Goal: Task Accomplishment & Management: Complete application form

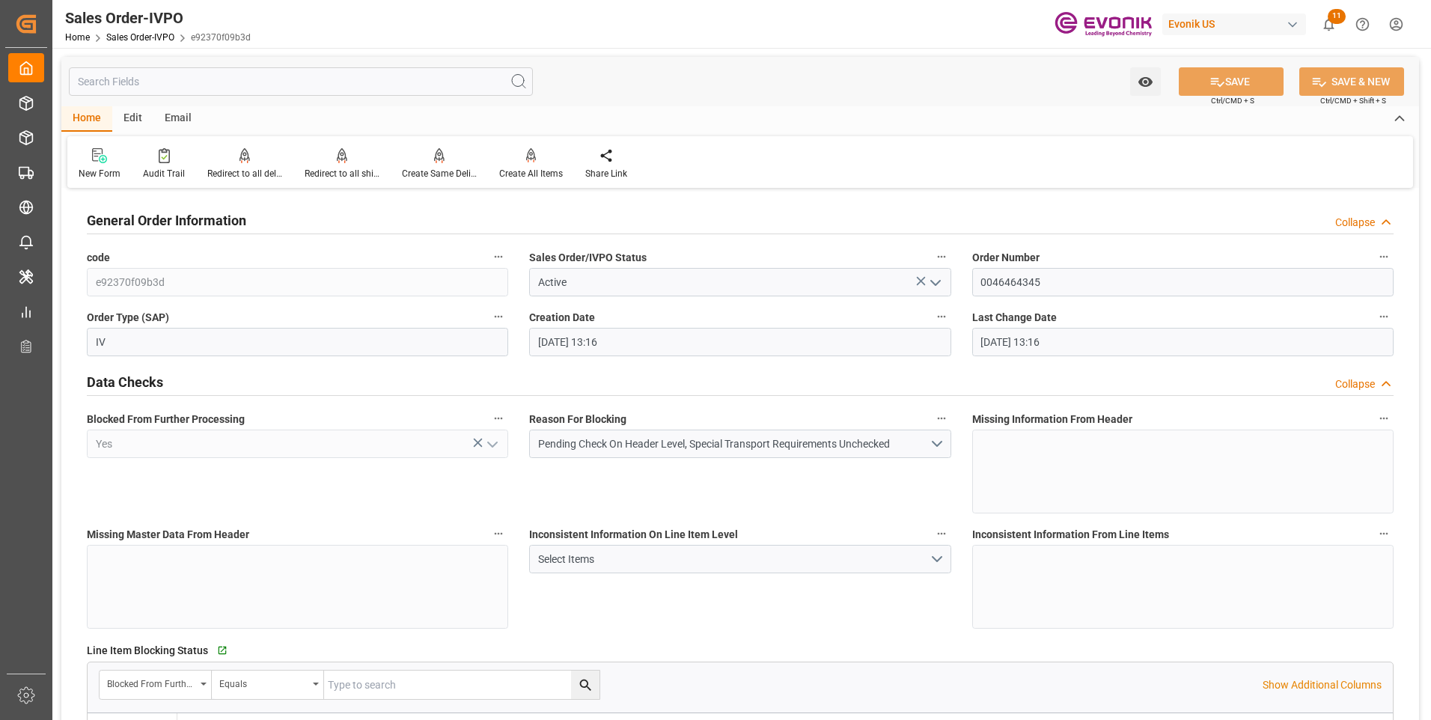
scroll to position [1646, 0]
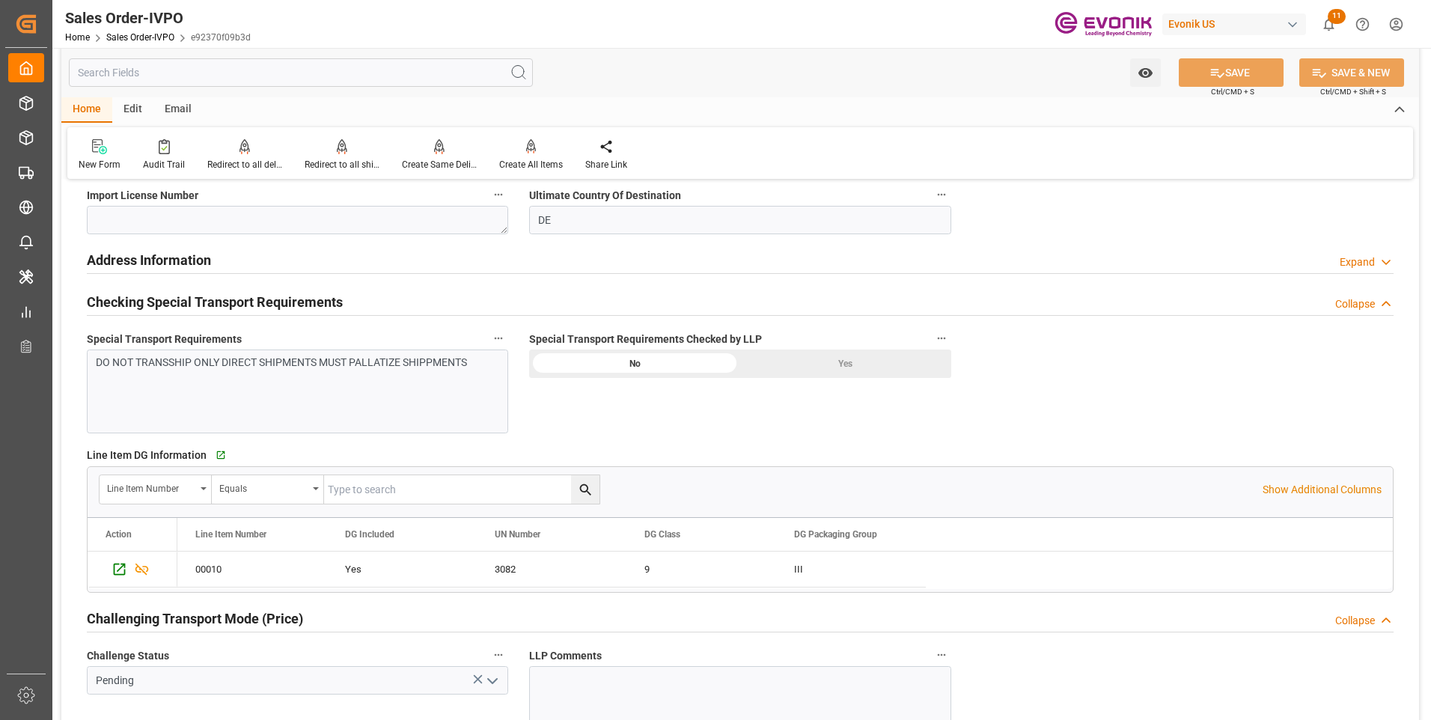
click at [1097, 137] on div "New Form Audit Trail Redirect to all deliveries Redirect to all deliveries Redi…" at bounding box center [740, 153] width 1346 height 52
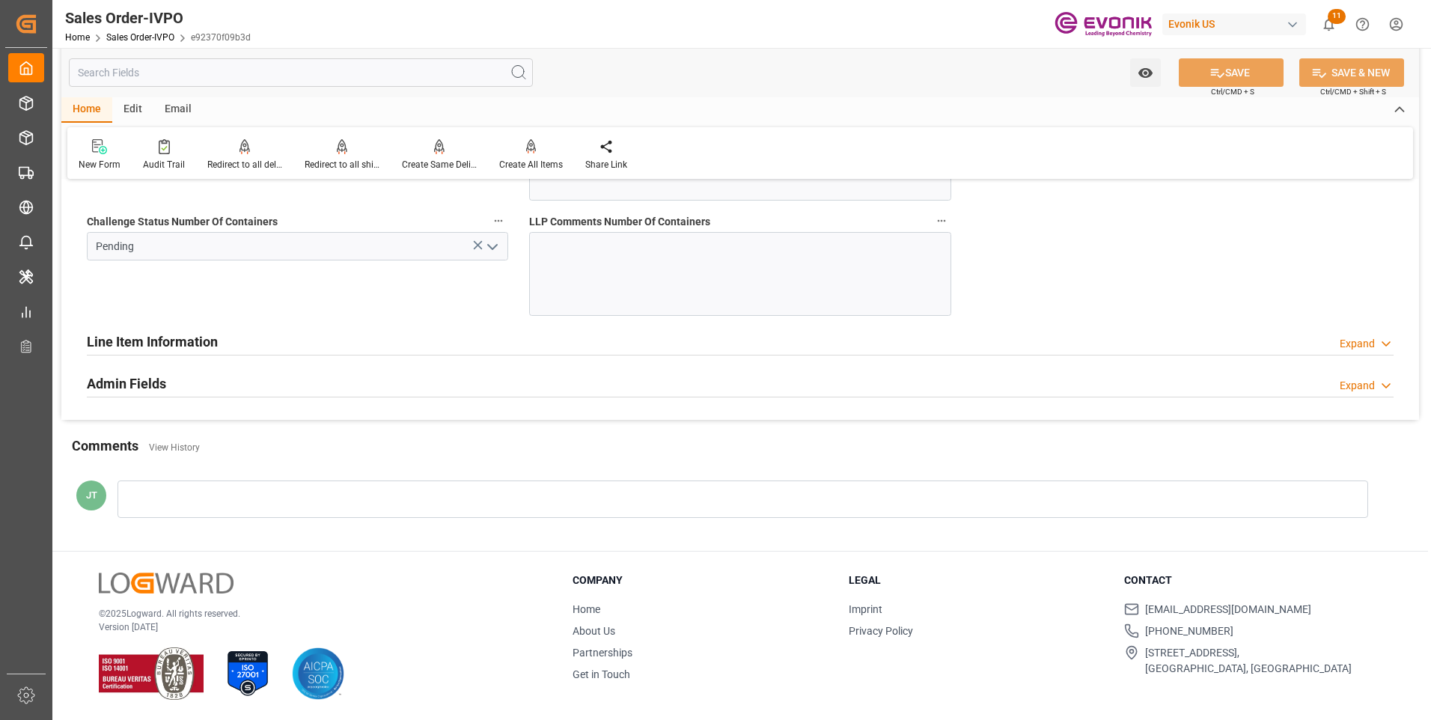
scroll to position [3069, 0]
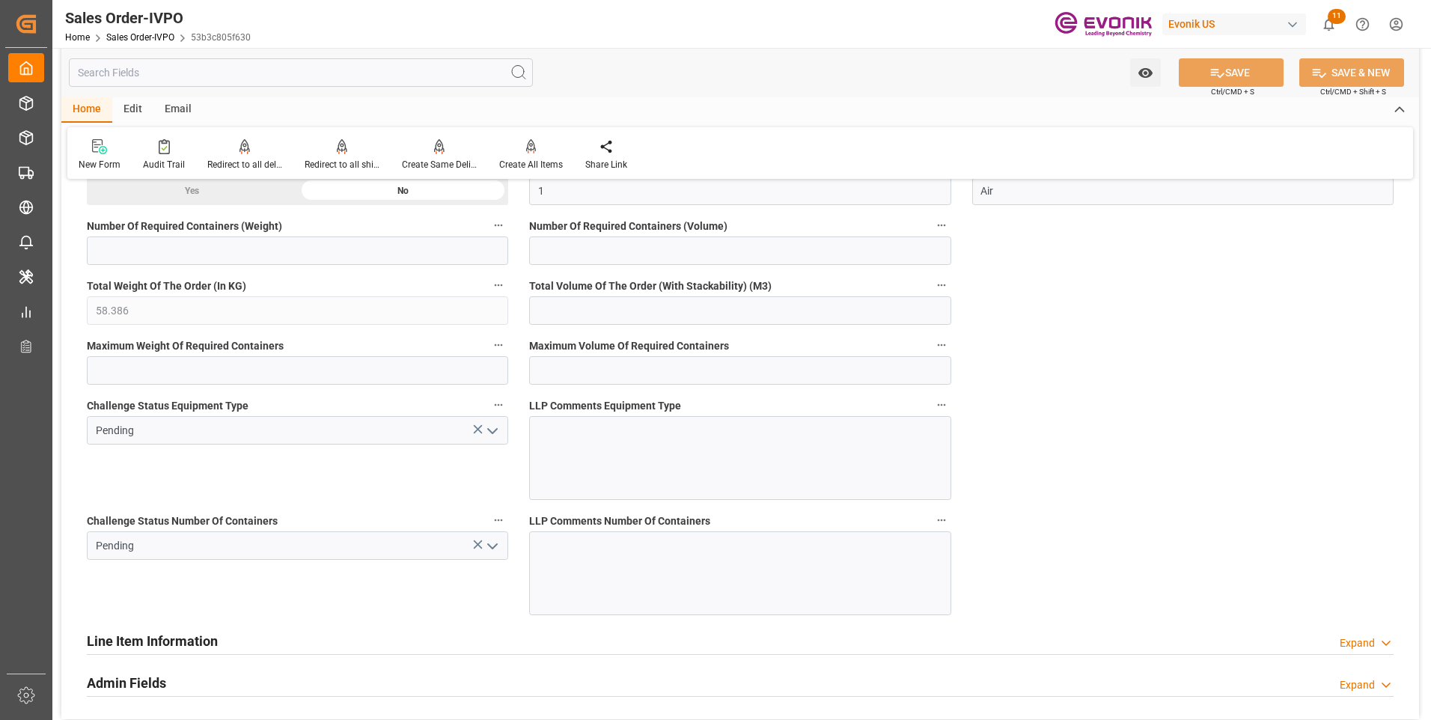
scroll to position [2844, 0]
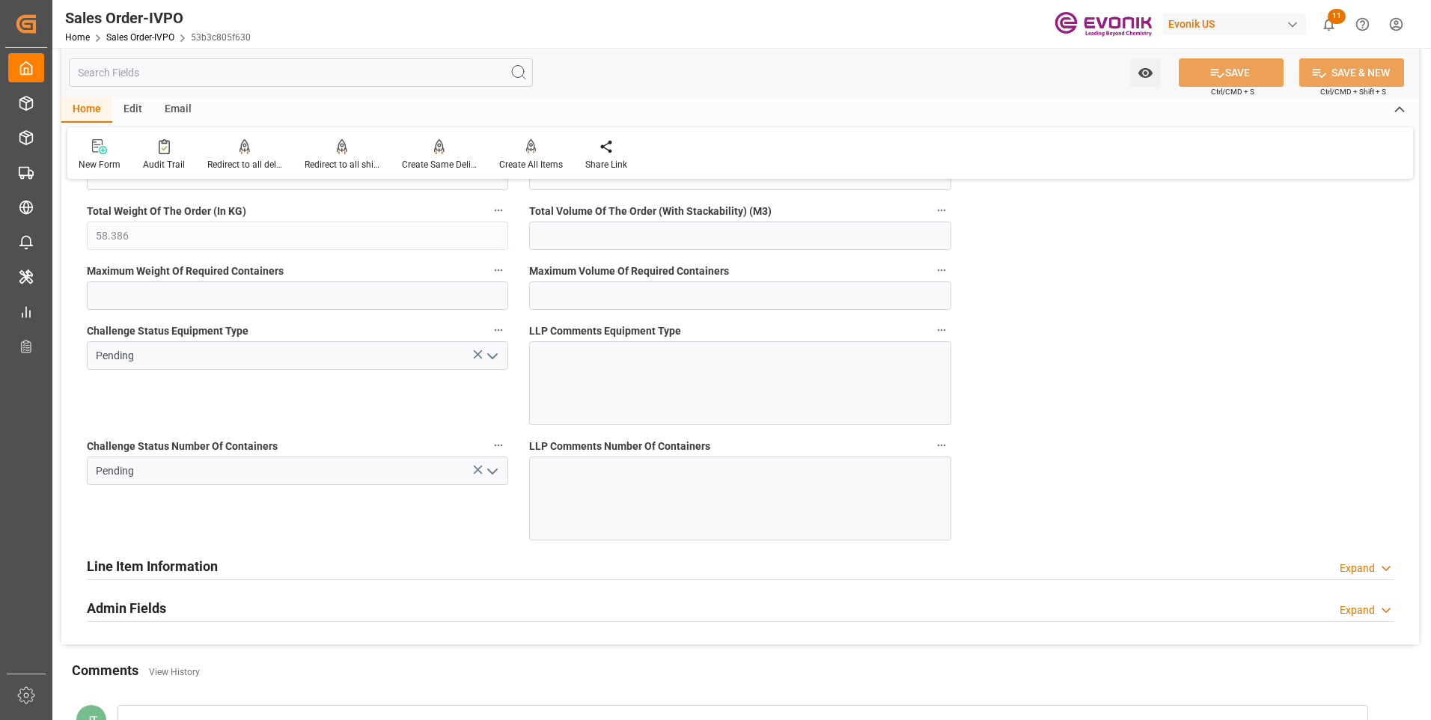
click at [495, 473] on icon "open menu" at bounding box center [492, 471] width 18 height 18
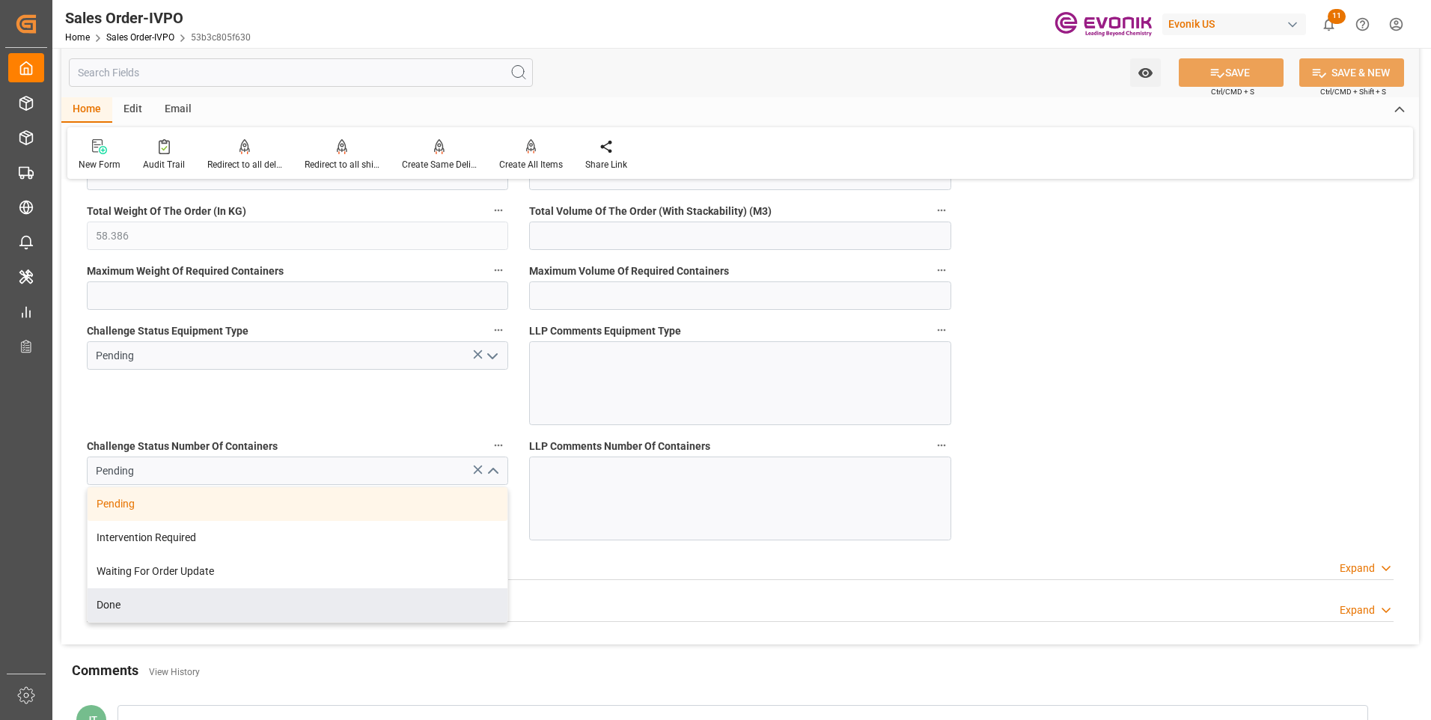
drag, startPoint x: 99, startPoint y: 601, endPoint x: 244, endPoint y: 479, distance: 189.6
click at [100, 601] on div "Done" at bounding box center [298, 605] width 420 height 34
type input "Done"
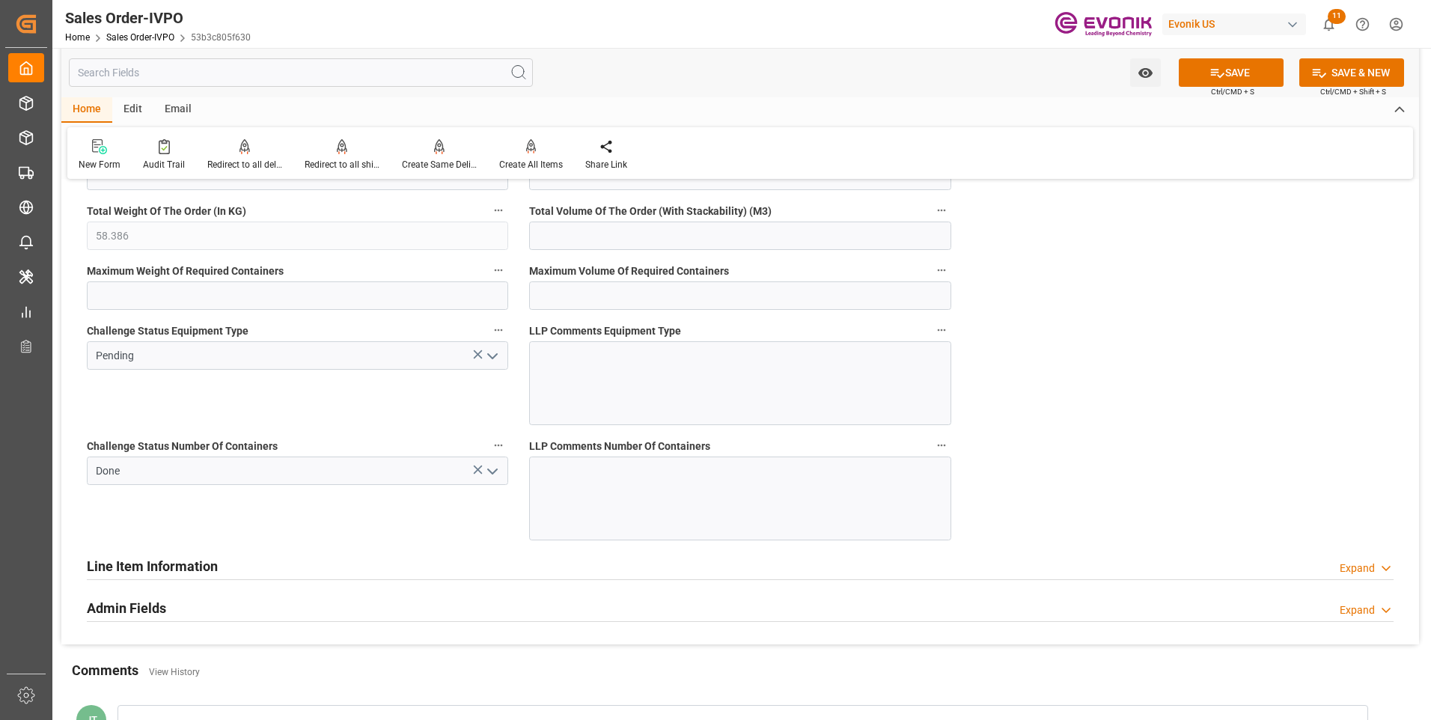
click at [494, 357] on polyline "open menu" at bounding box center [492, 356] width 9 height 4
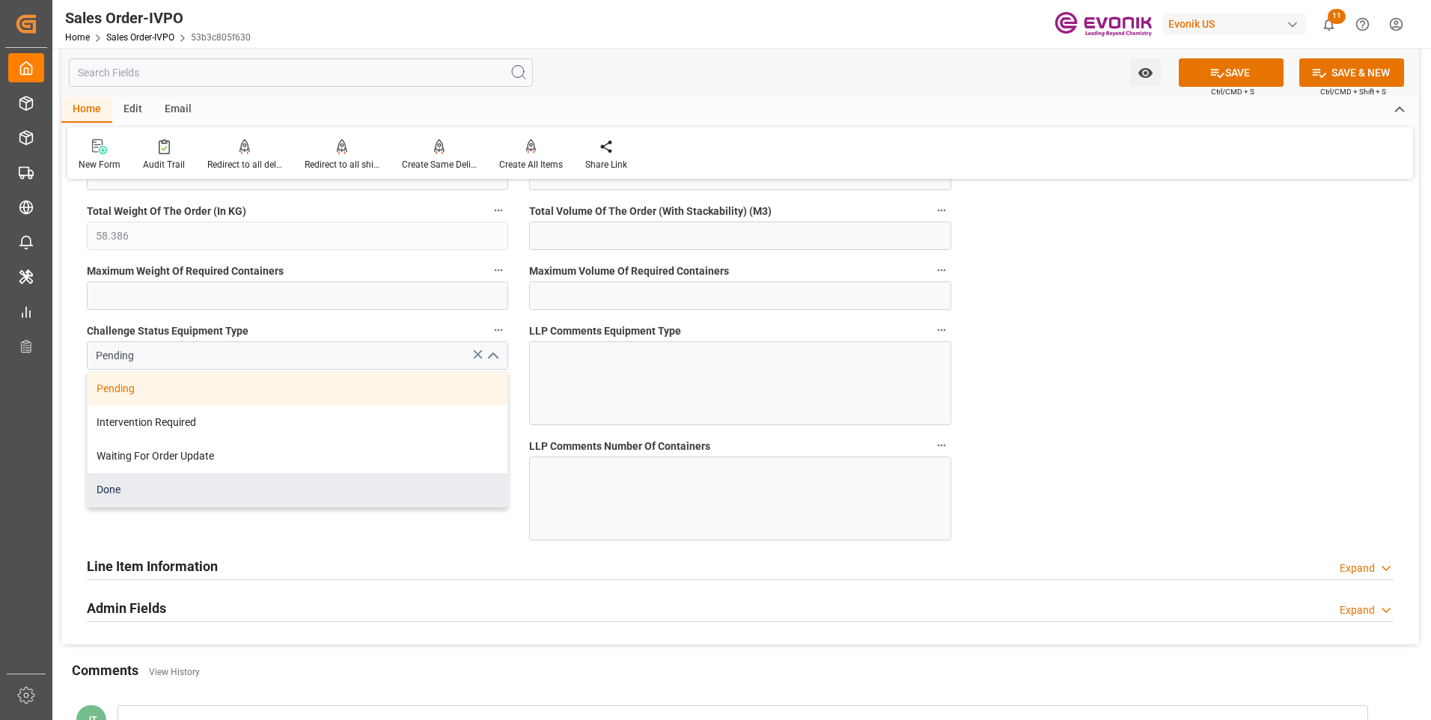
click at [230, 490] on div "Done" at bounding box center [298, 490] width 420 height 34
type input "Done"
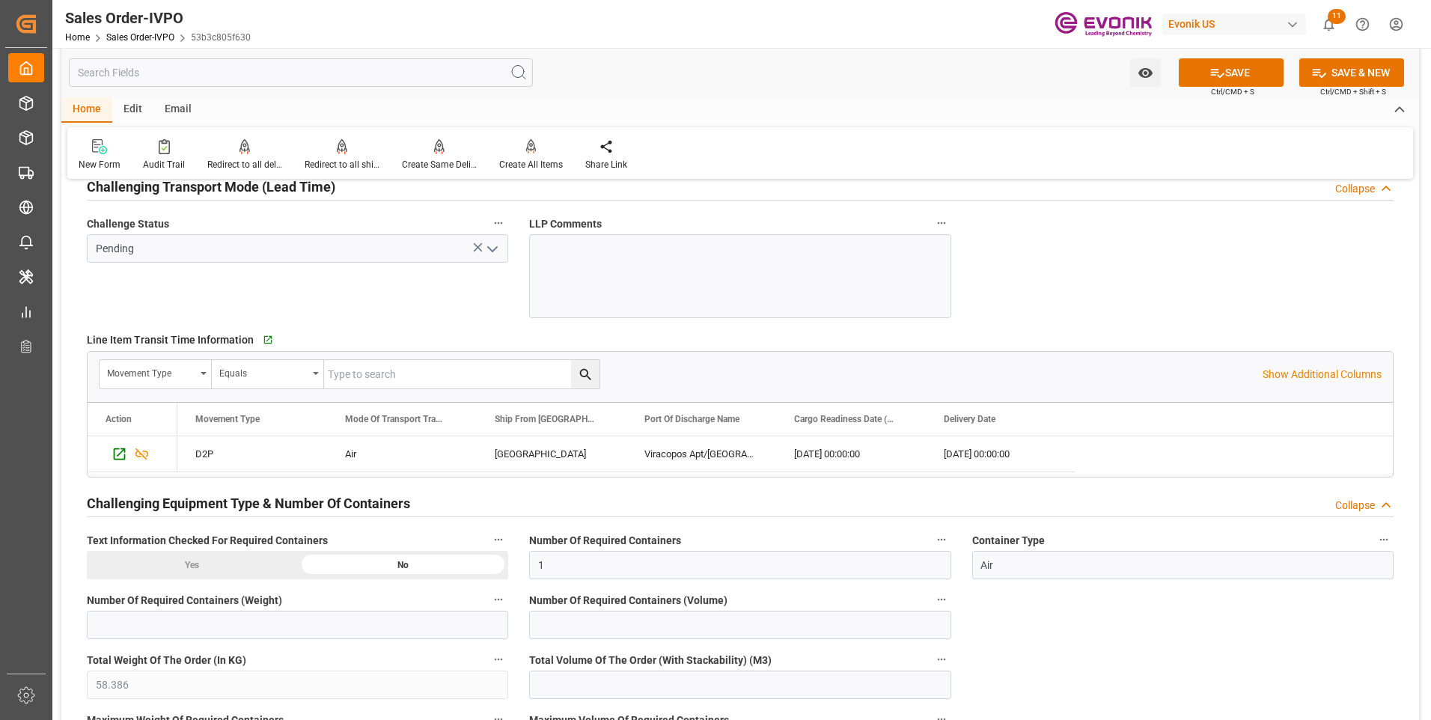
scroll to position [2320, 0]
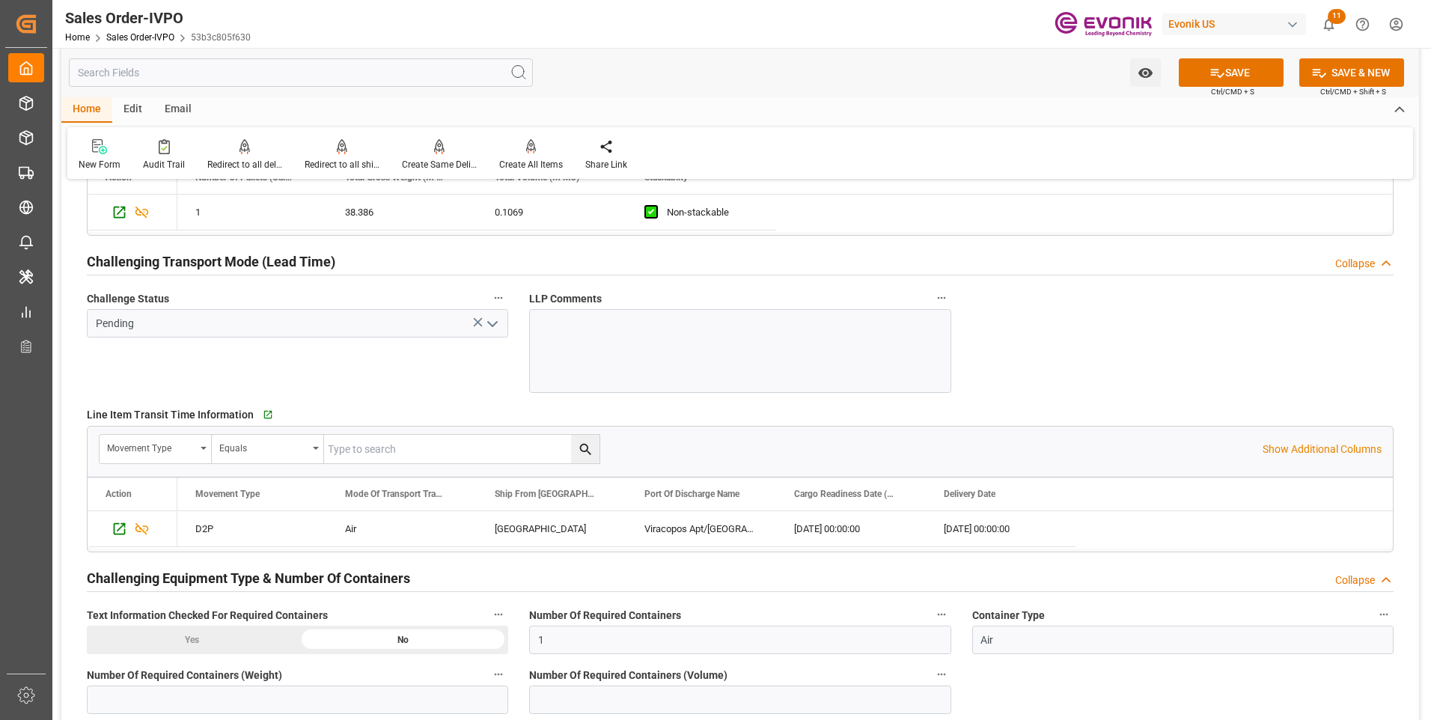
click at [487, 322] on icon "open menu" at bounding box center [492, 324] width 18 height 18
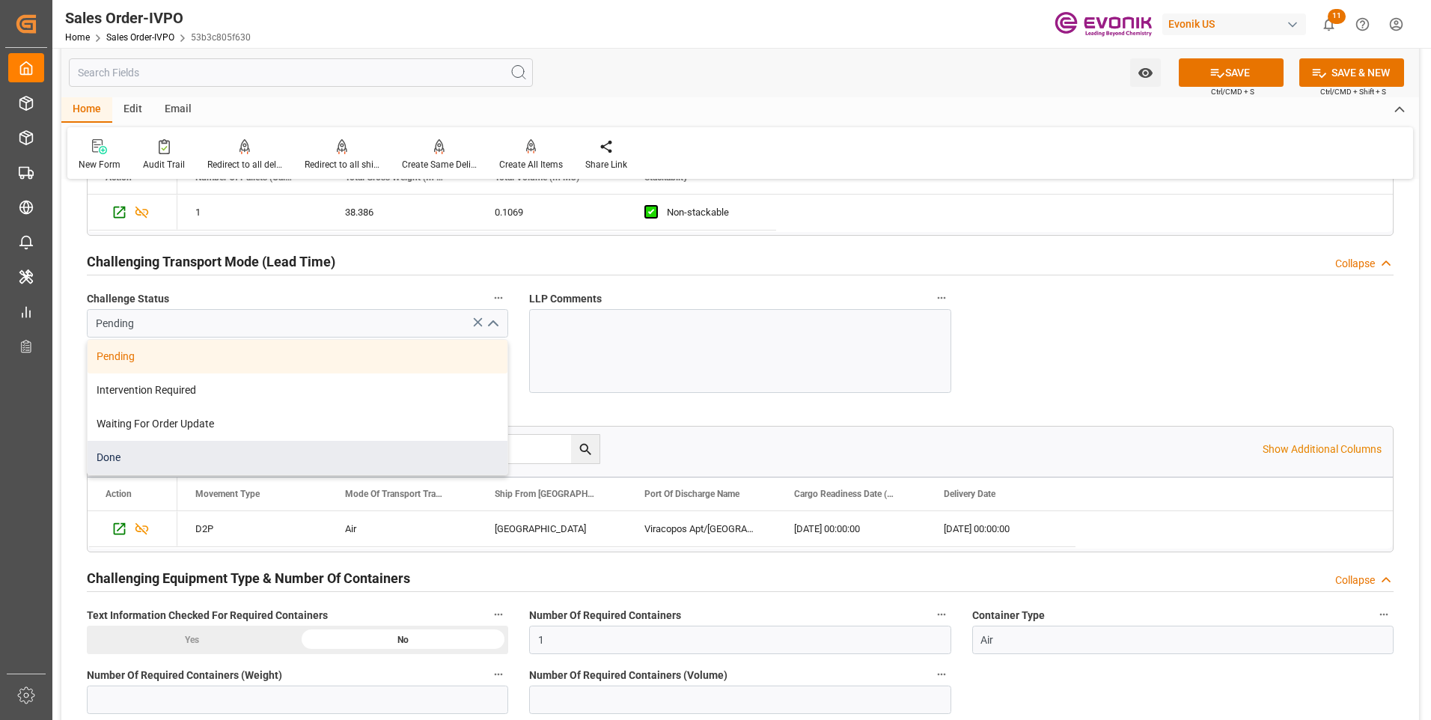
click at [197, 462] on div "Done" at bounding box center [298, 458] width 420 height 34
type input "Done"
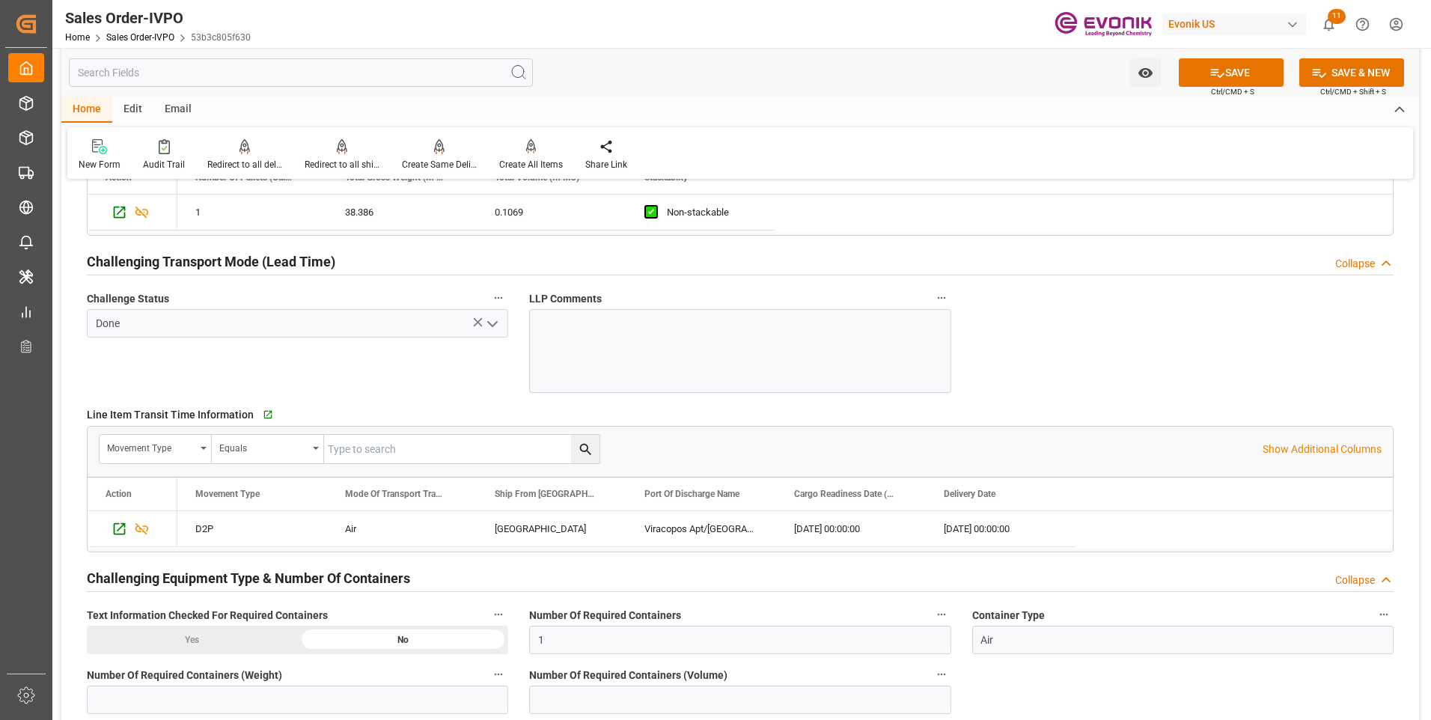
scroll to position [2021, 0]
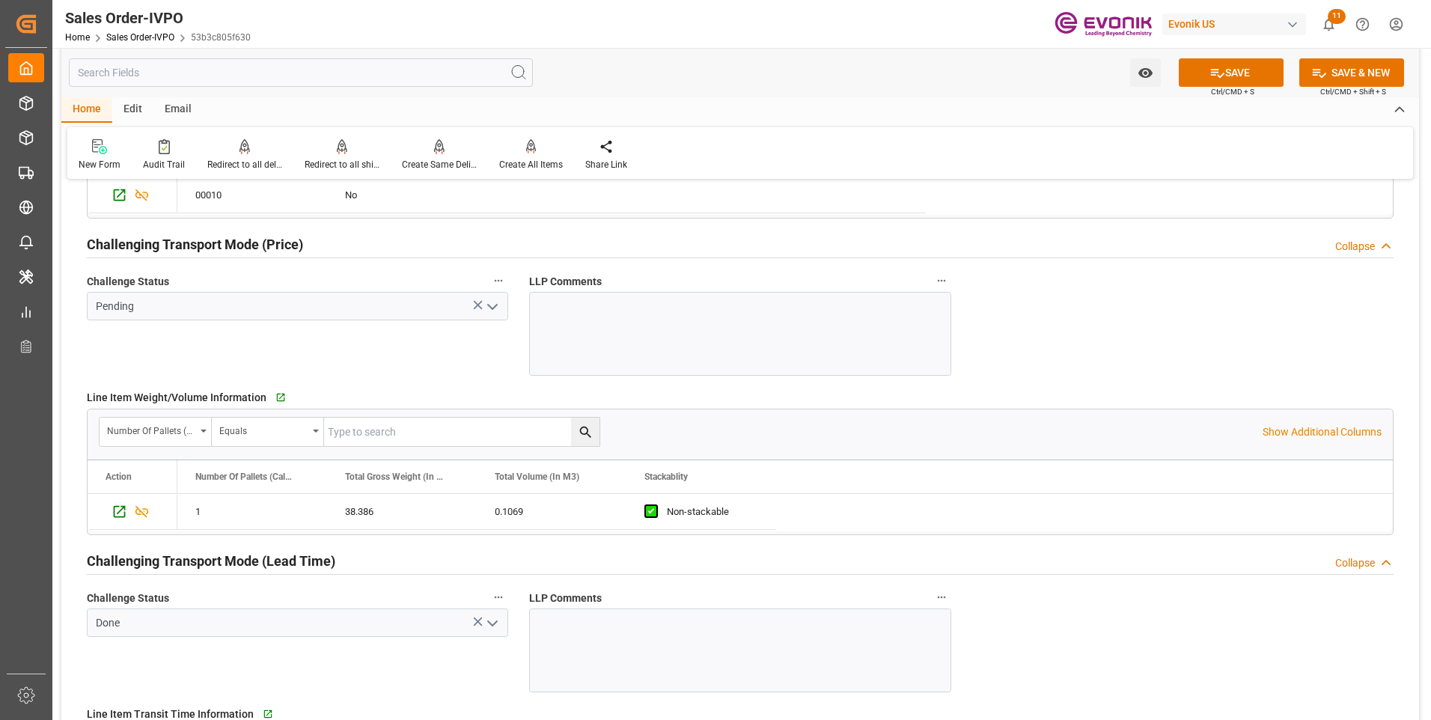
click at [490, 308] on icon "open menu" at bounding box center [492, 307] width 18 height 18
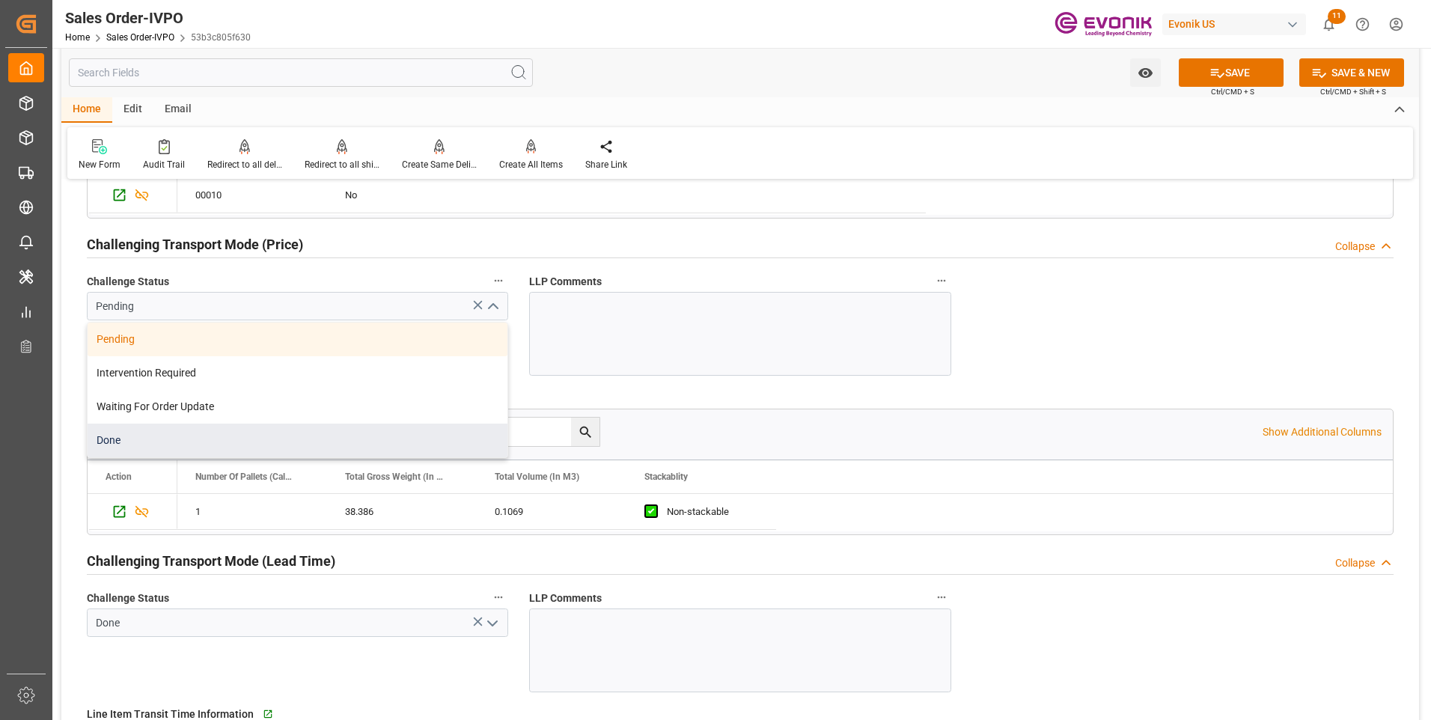
click at [225, 445] on div "Done" at bounding box center [298, 441] width 420 height 34
type input "Done"
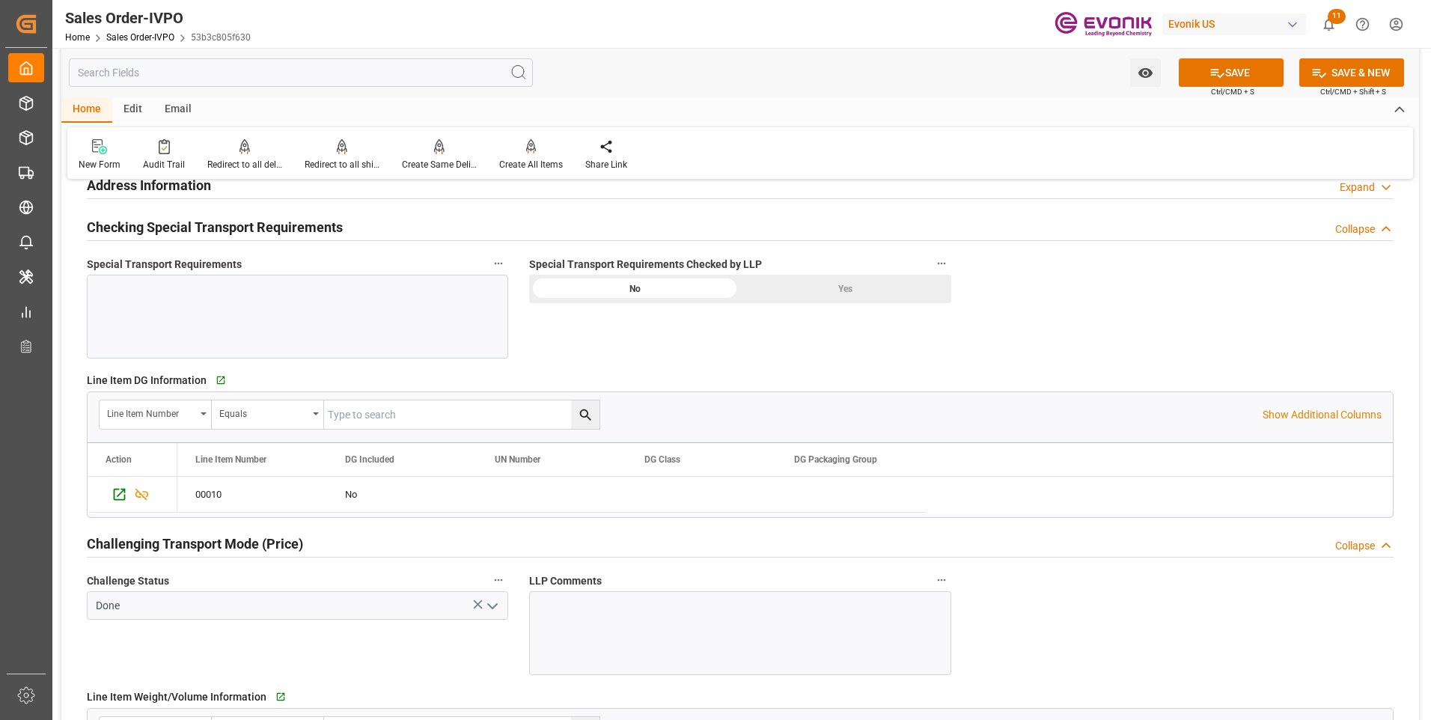
scroll to position [1646, 0]
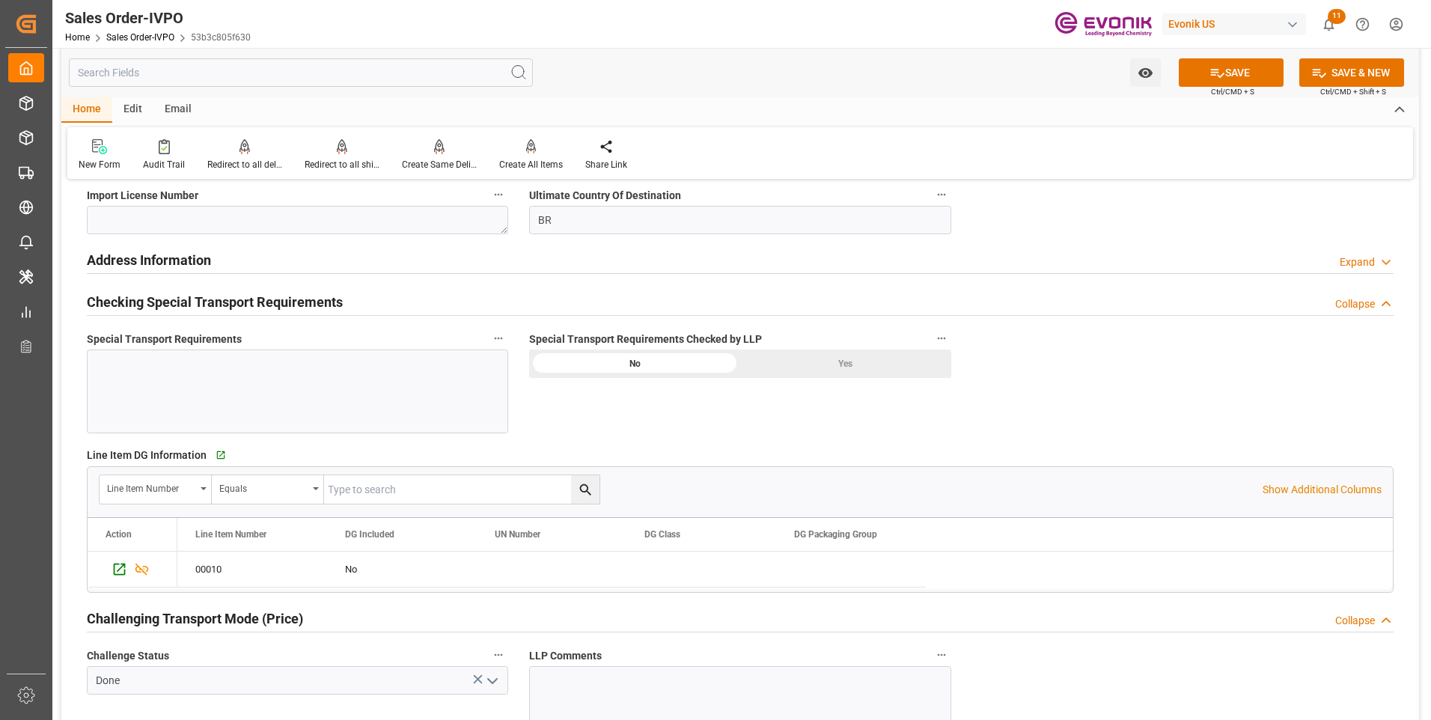
click at [875, 364] on div "Yes" at bounding box center [845, 363] width 211 height 28
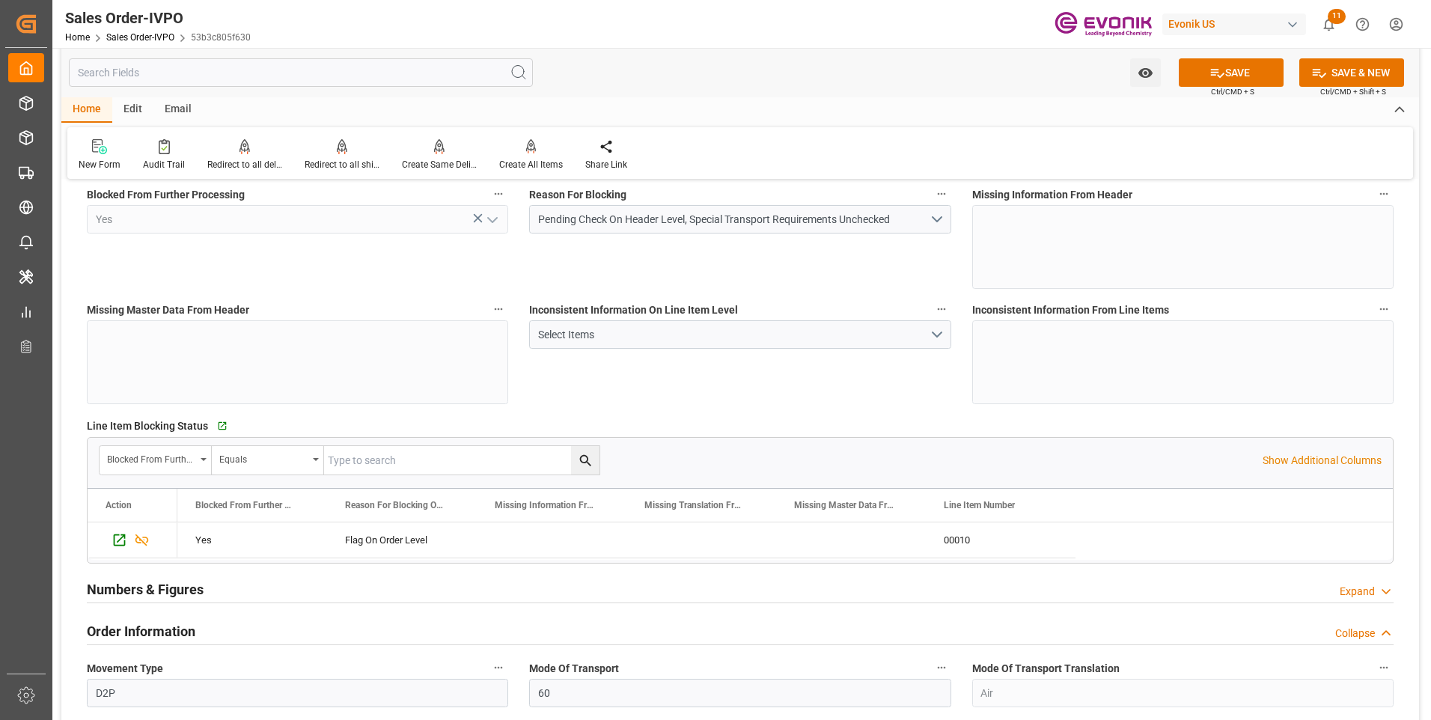
scroll to position [0, 0]
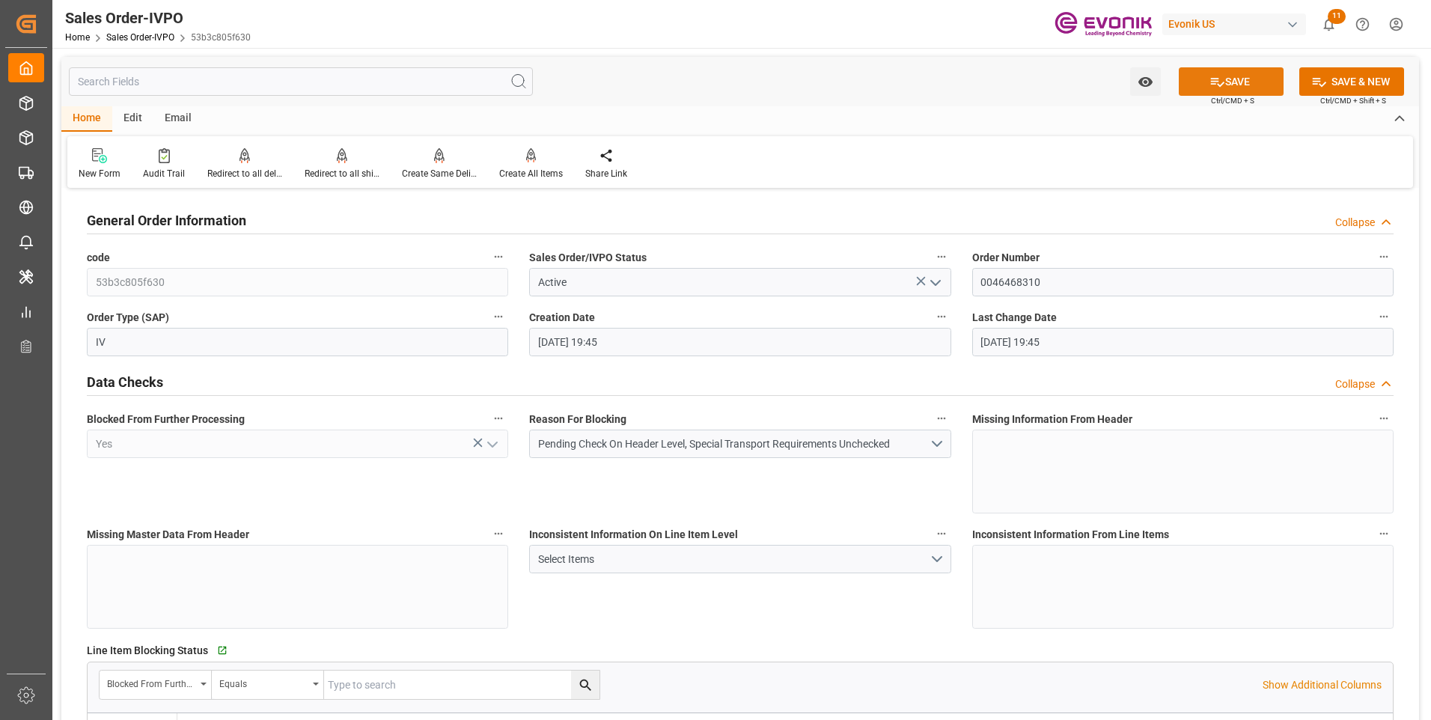
click at [1252, 86] on button "SAVE" at bounding box center [1231, 81] width 105 height 28
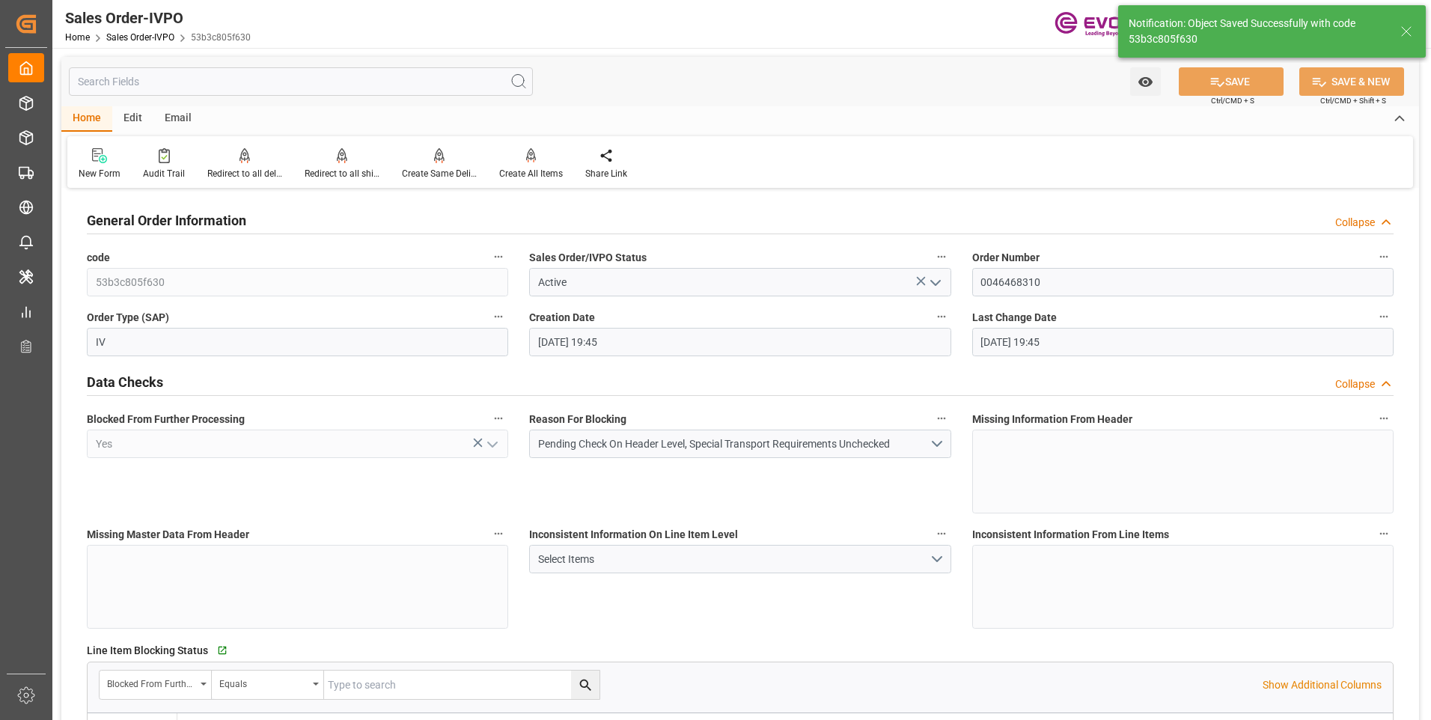
type input "08-15-2025 21:39"
type input "No"
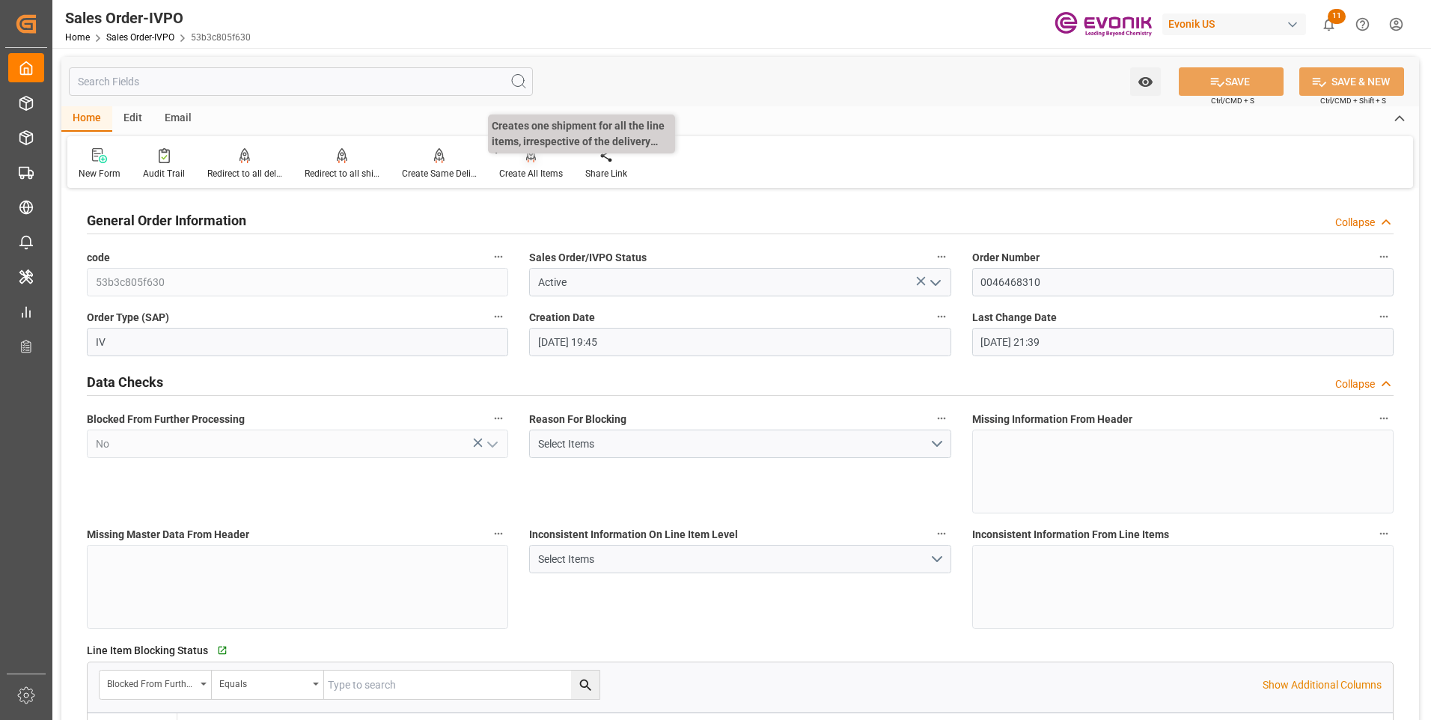
click at [534, 156] on div at bounding box center [531, 155] width 64 height 16
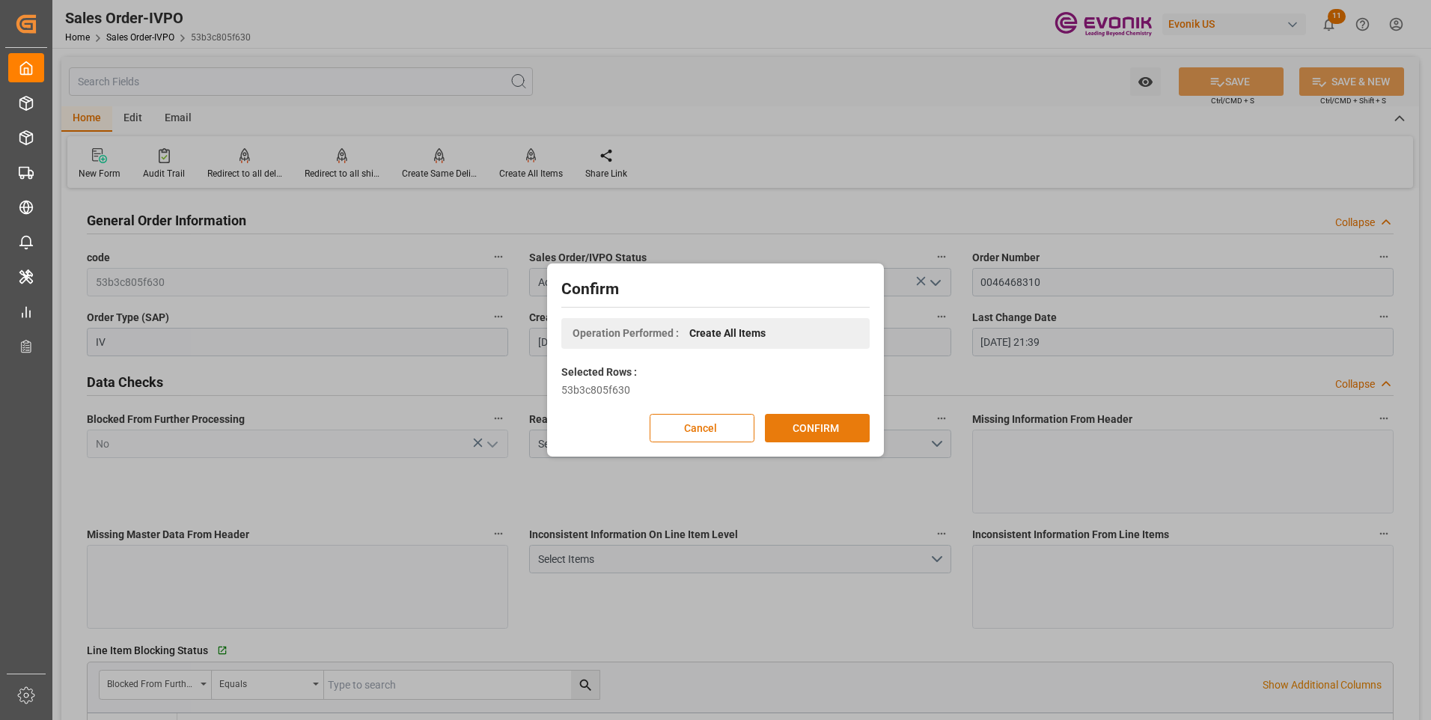
click at [796, 434] on button "CONFIRM" at bounding box center [817, 428] width 105 height 28
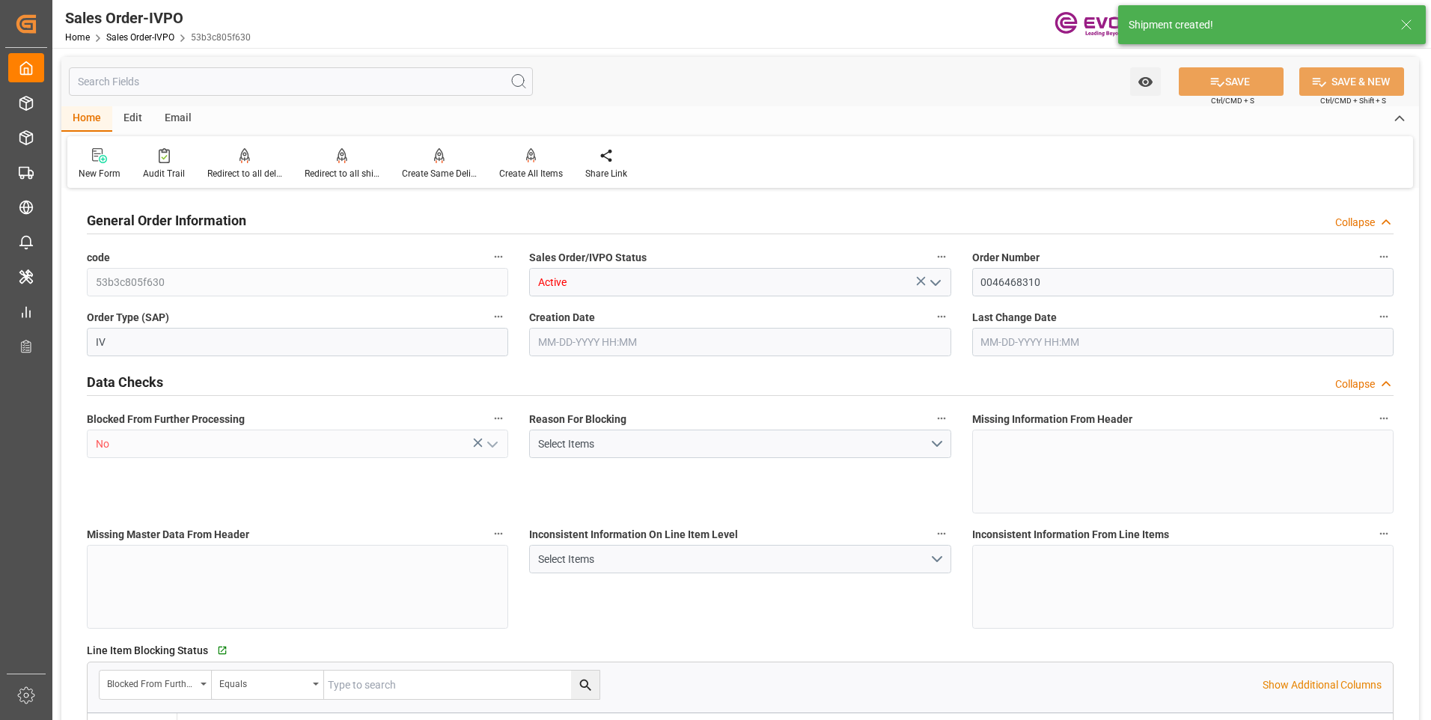
type input "BRVCP"
type input "820.55"
type input "1"
type input "58.386"
type input "08-15-2025 19:45"
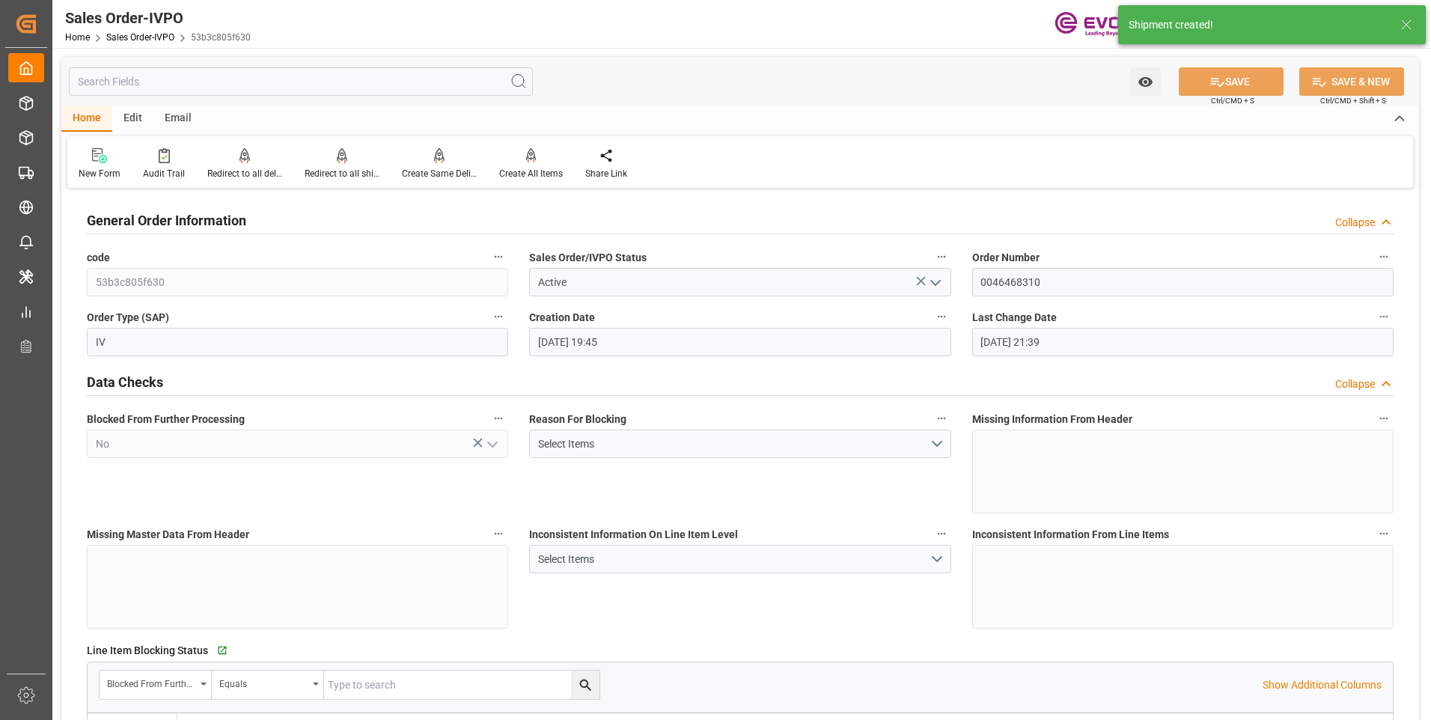
type input "08-15-2025 21:39"
click at [338, 173] on div "Redirect to all shipments" at bounding box center [342, 173] width 75 height 13
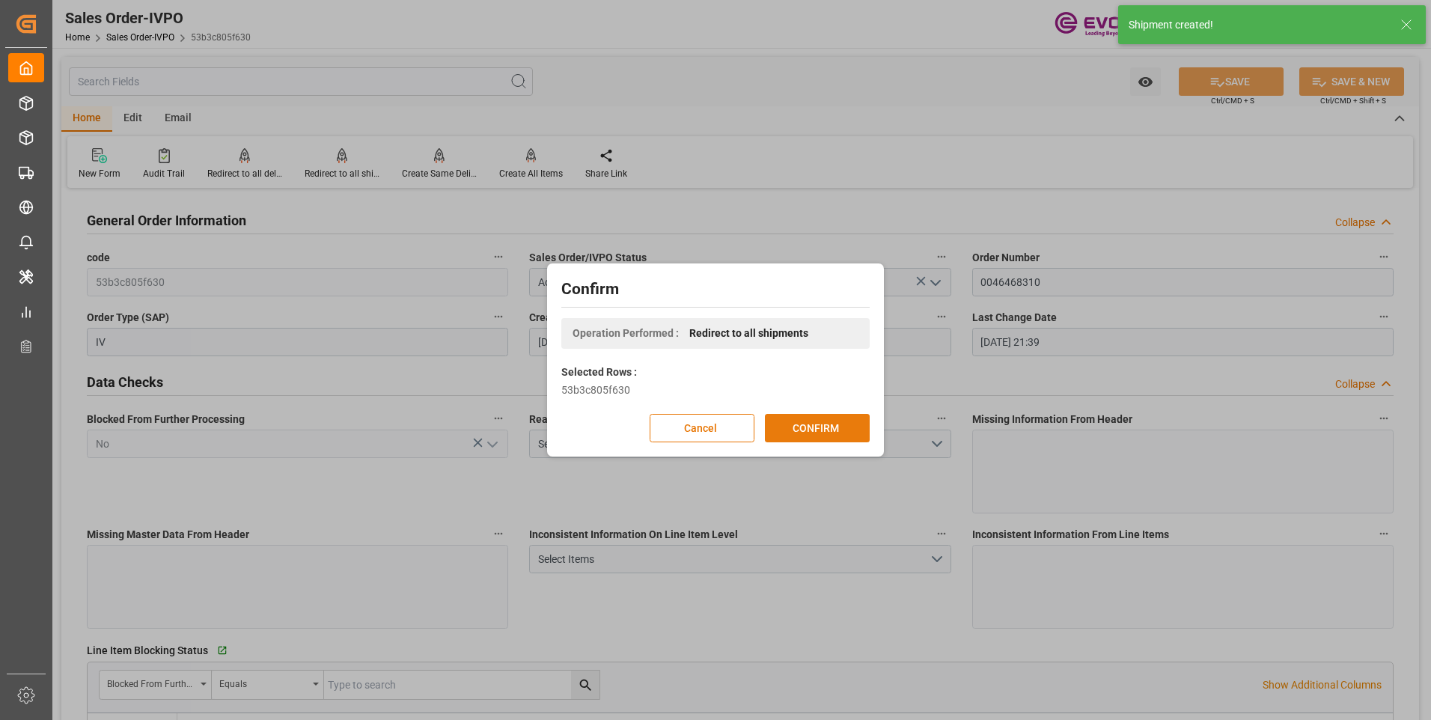
click at [795, 414] on button "CONFIRM" at bounding box center [817, 428] width 105 height 28
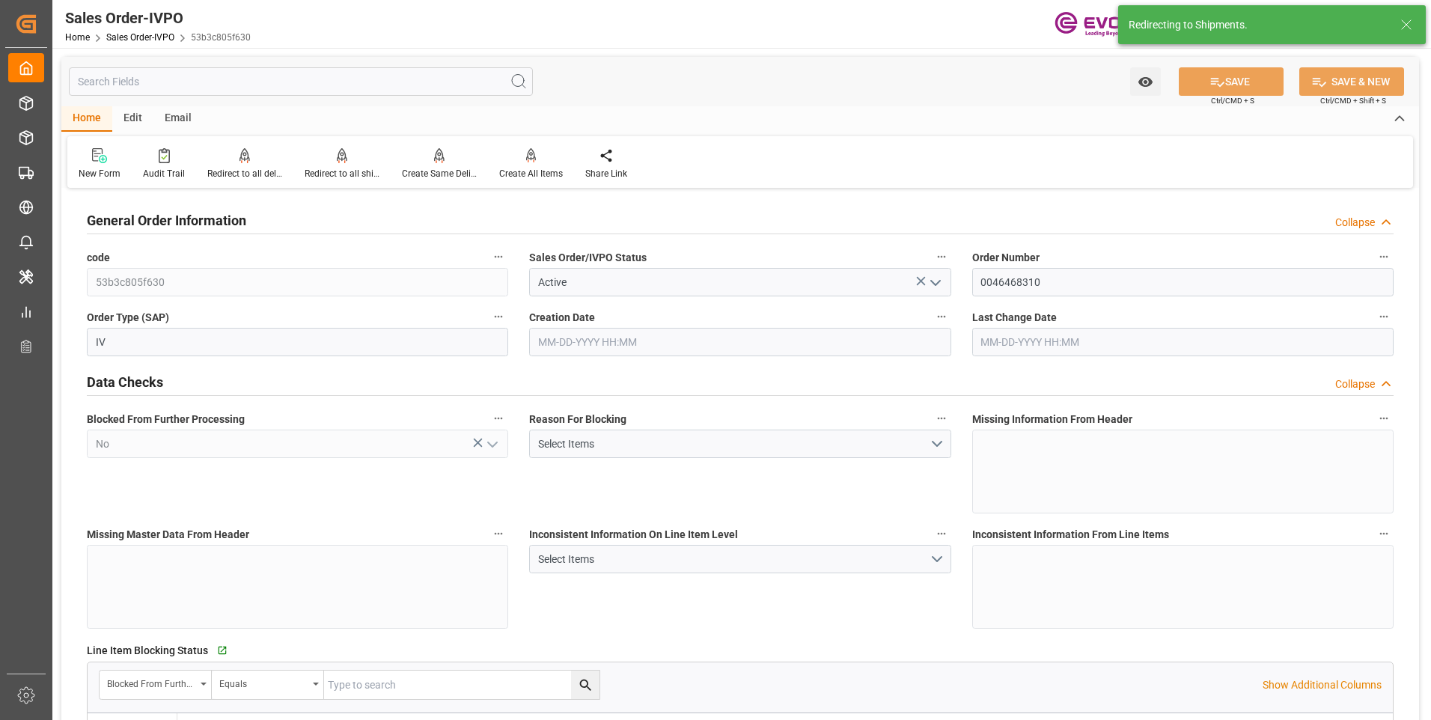
type input "08-15-2025 19:45"
type input "08-15-2025 21:39"
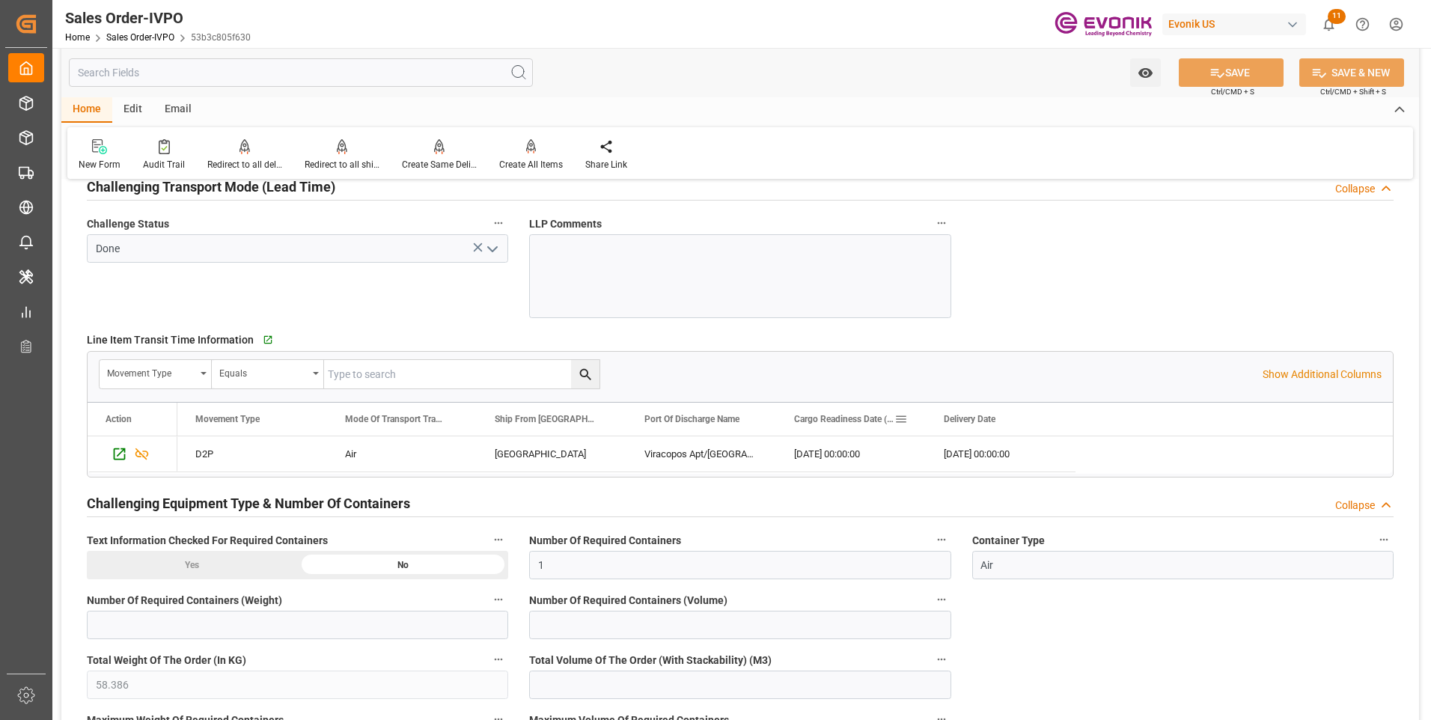
scroll to position [2544, 0]
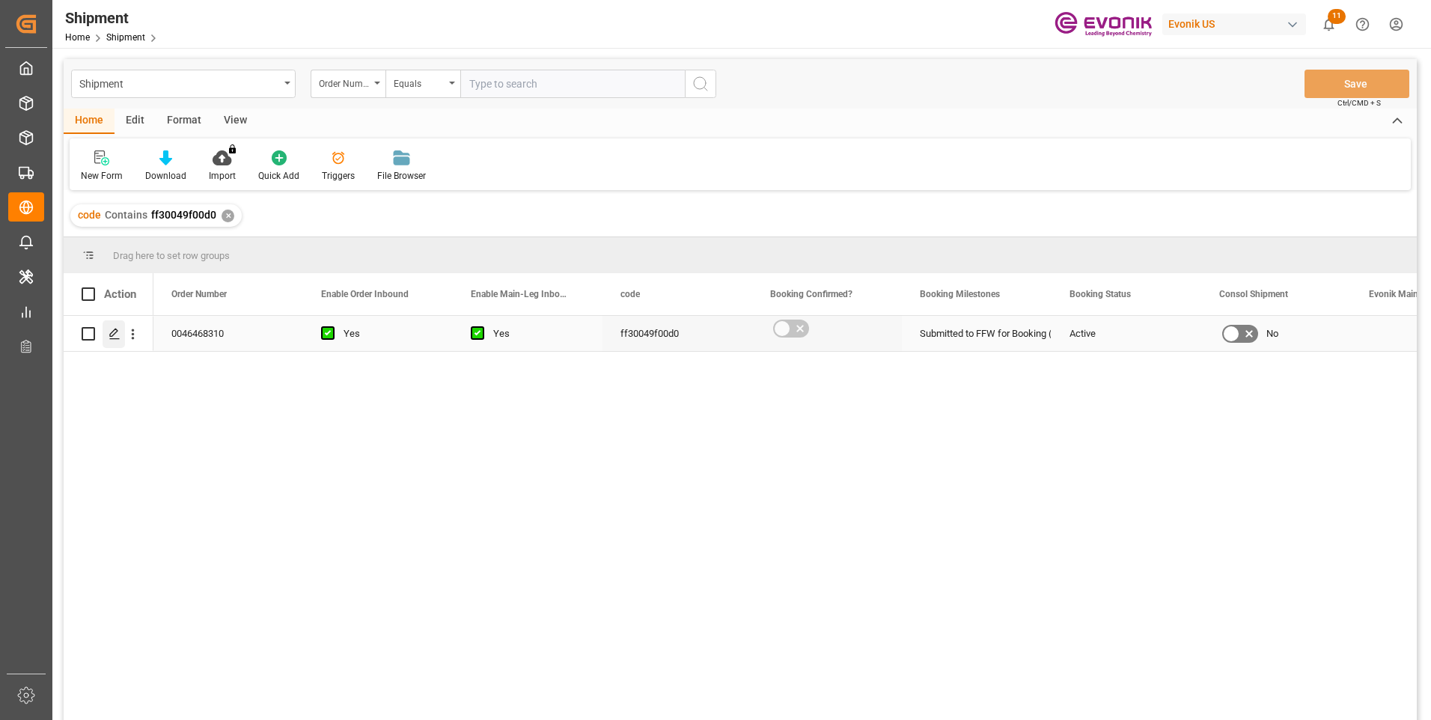
click at [115, 334] on polygon "Press SPACE to select this row." at bounding box center [113, 332] width 7 height 7
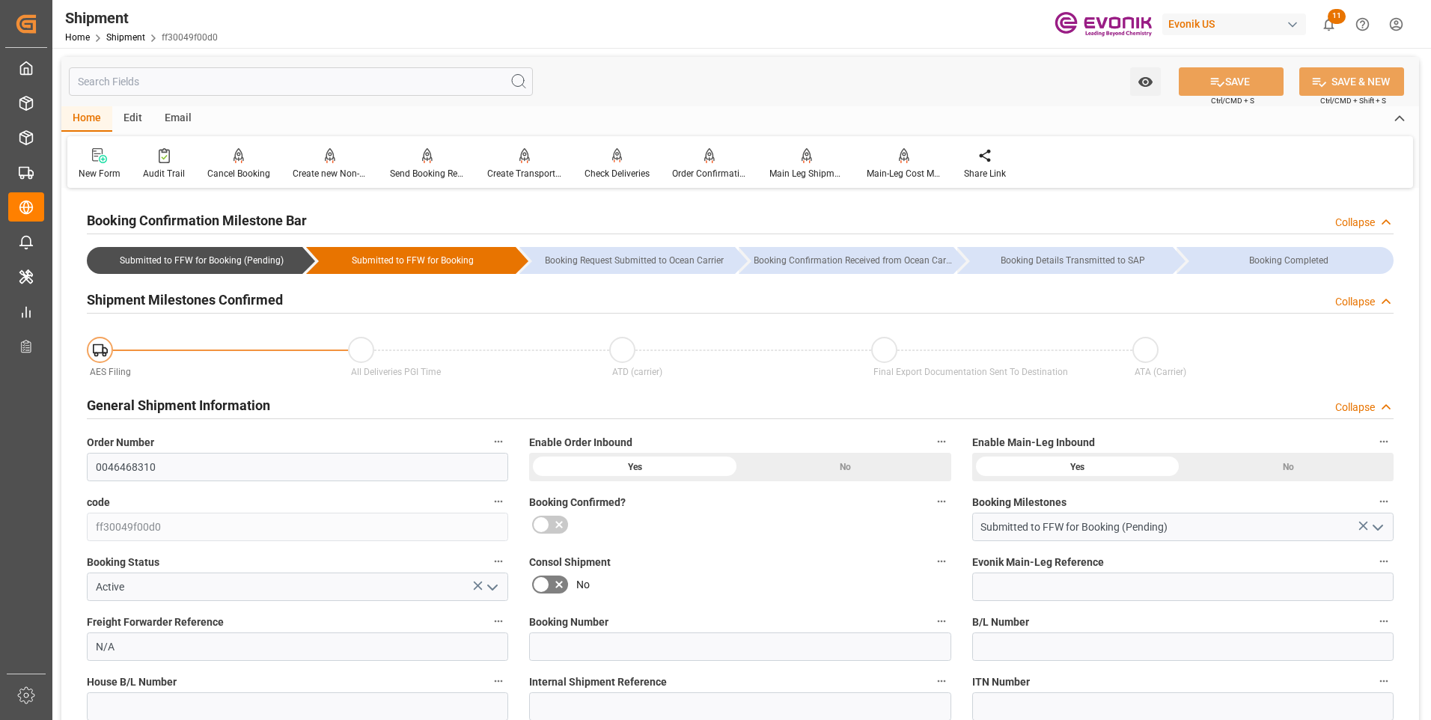
type input "01-01-1970 00:00"
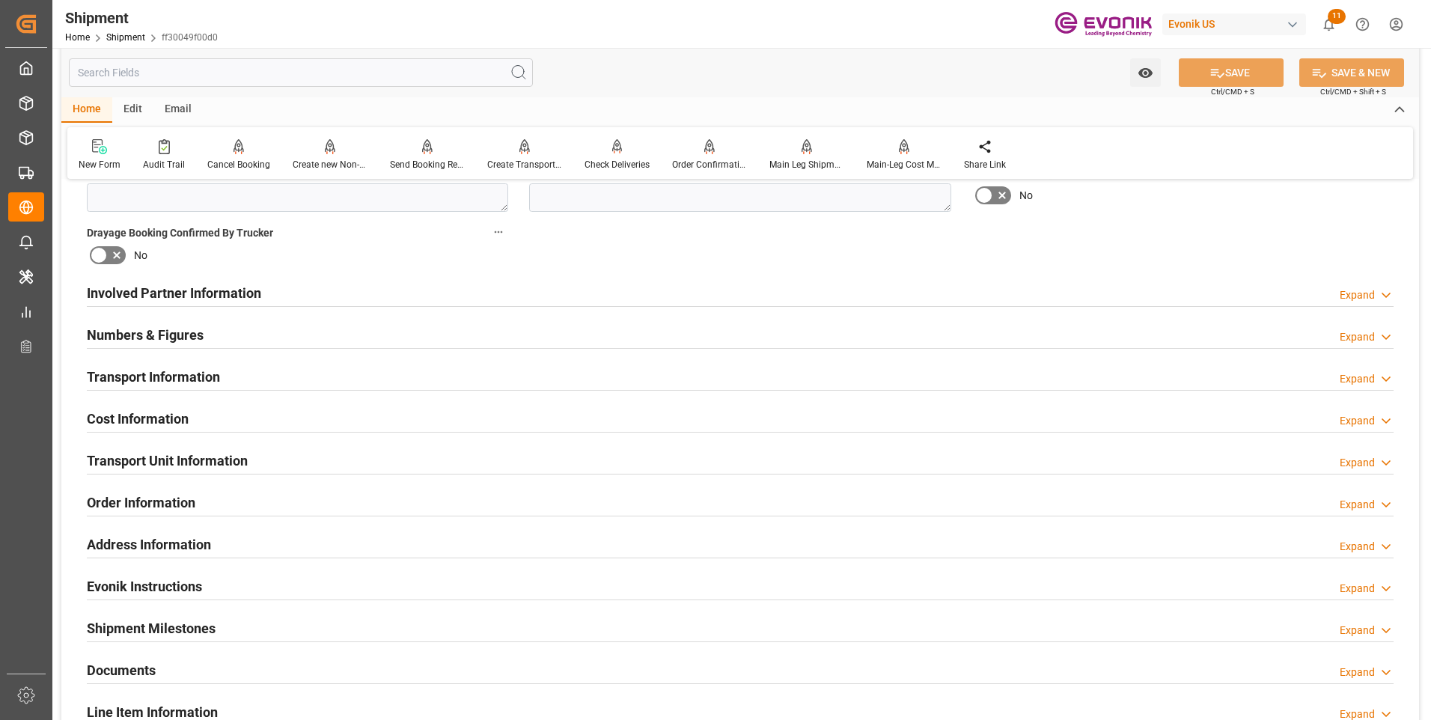
scroll to position [674, 0]
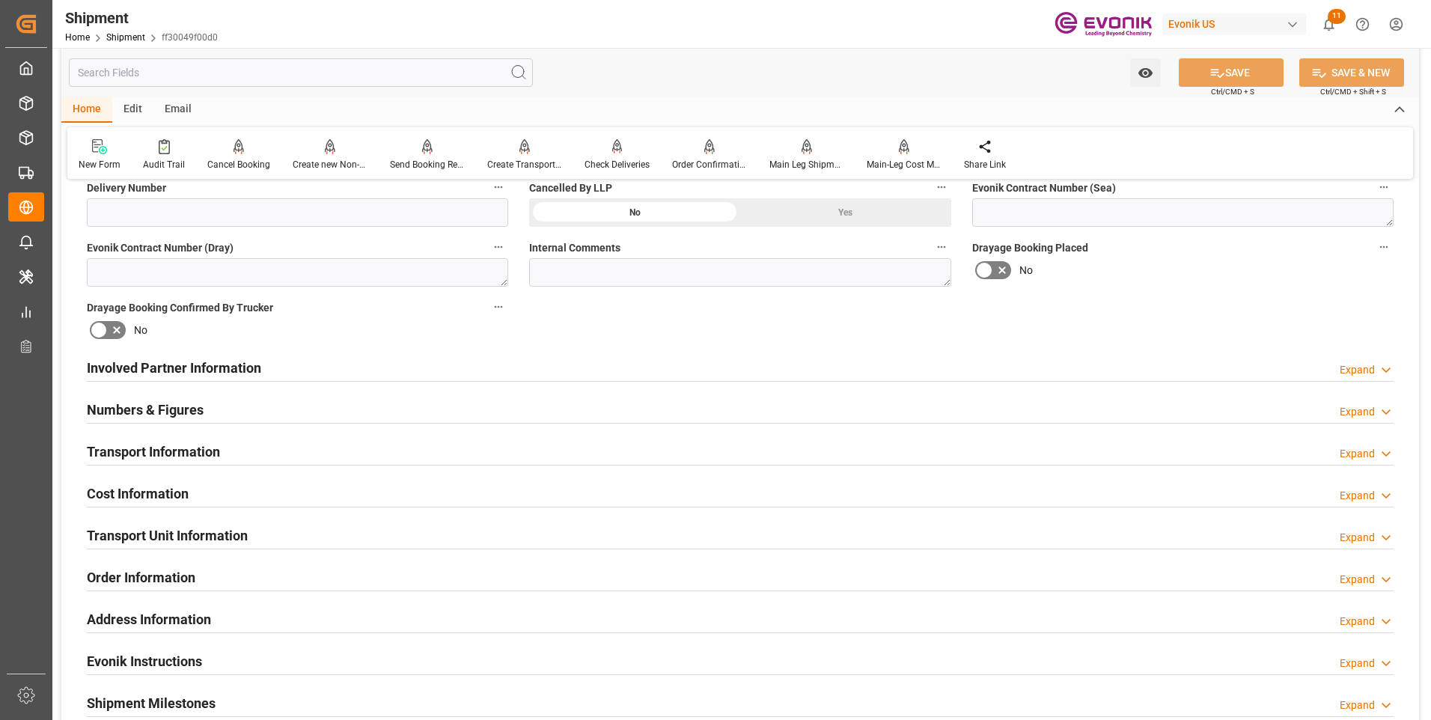
click at [304, 453] on div "Transport Information Expand" at bounding box center [740, 450] width 1307 height 28
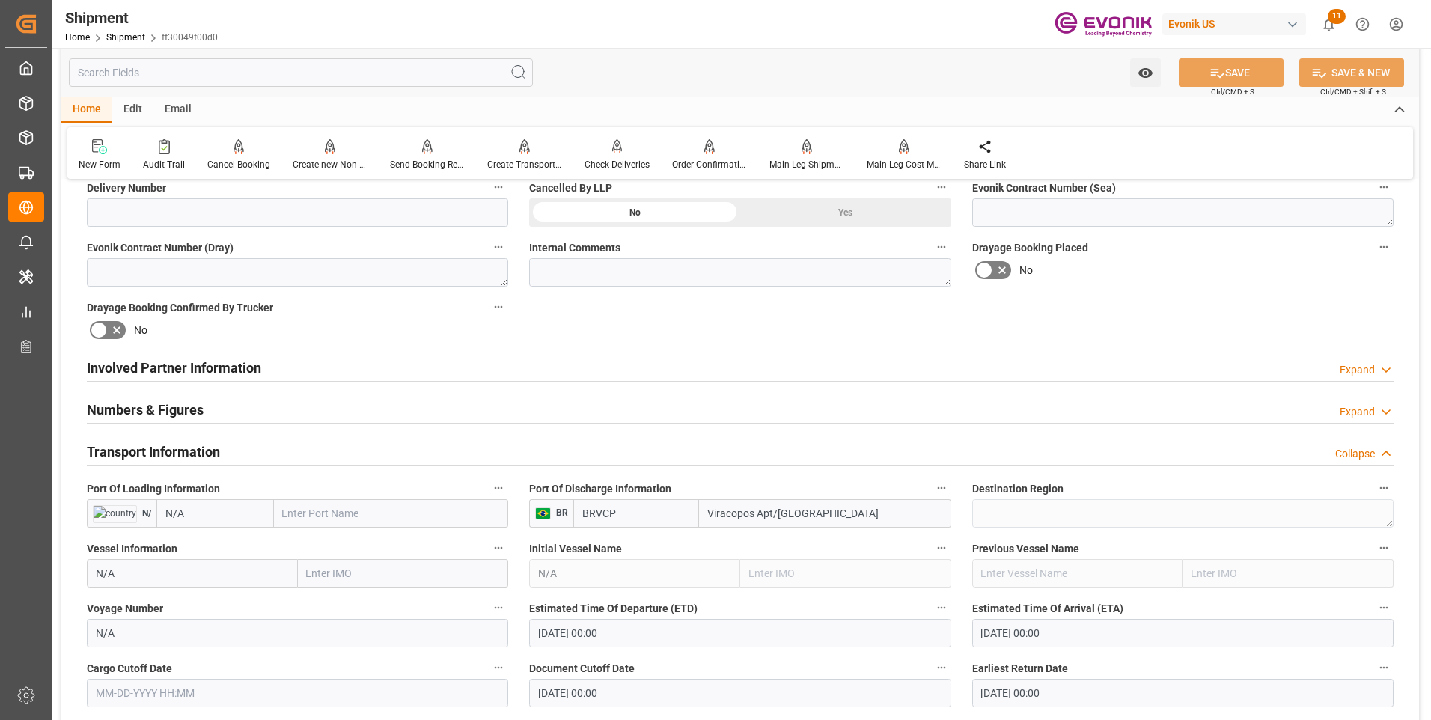
scroll to position [823, 0]
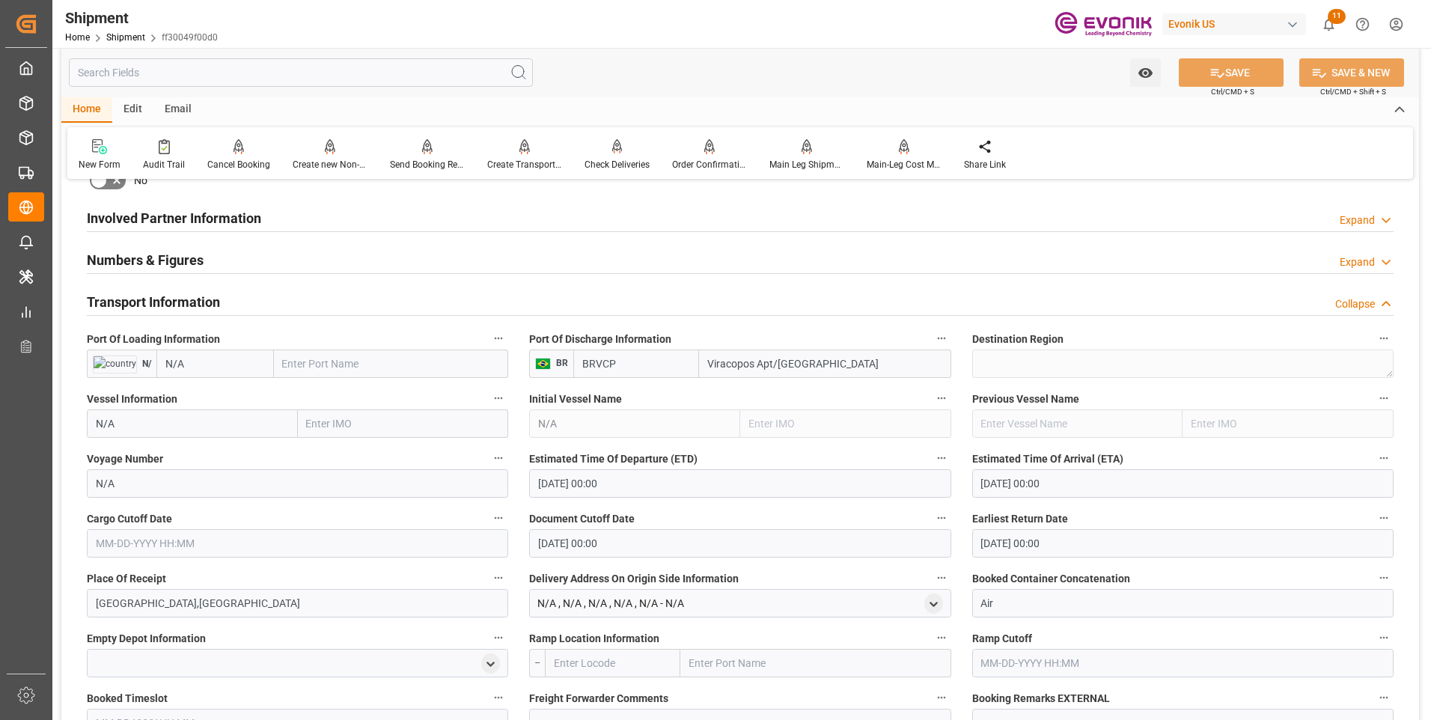
click at [632, 480] on input "01-01-1970 00:00" at bounding box center [739, 483] width 421 height 28
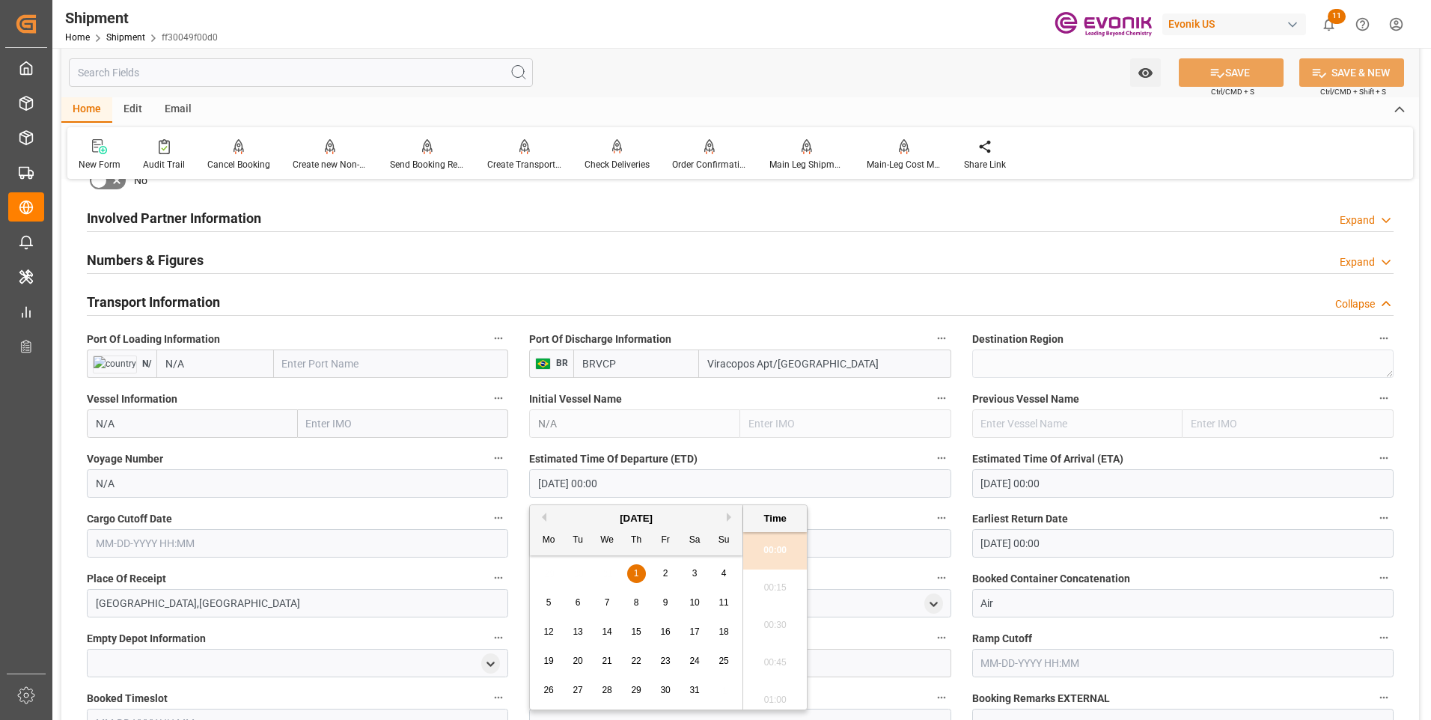
drag, startPoint x: 668, startPoint y: 477, endPoint x: 496, endPoint y: 486, distance: 172.3
click at [496, 486] on div "Booking Confirmation Milestone Bar Collapse Submitted to FFW for Booking (Pendi…" at bounding box center [740, 380] width 1358 height 2022
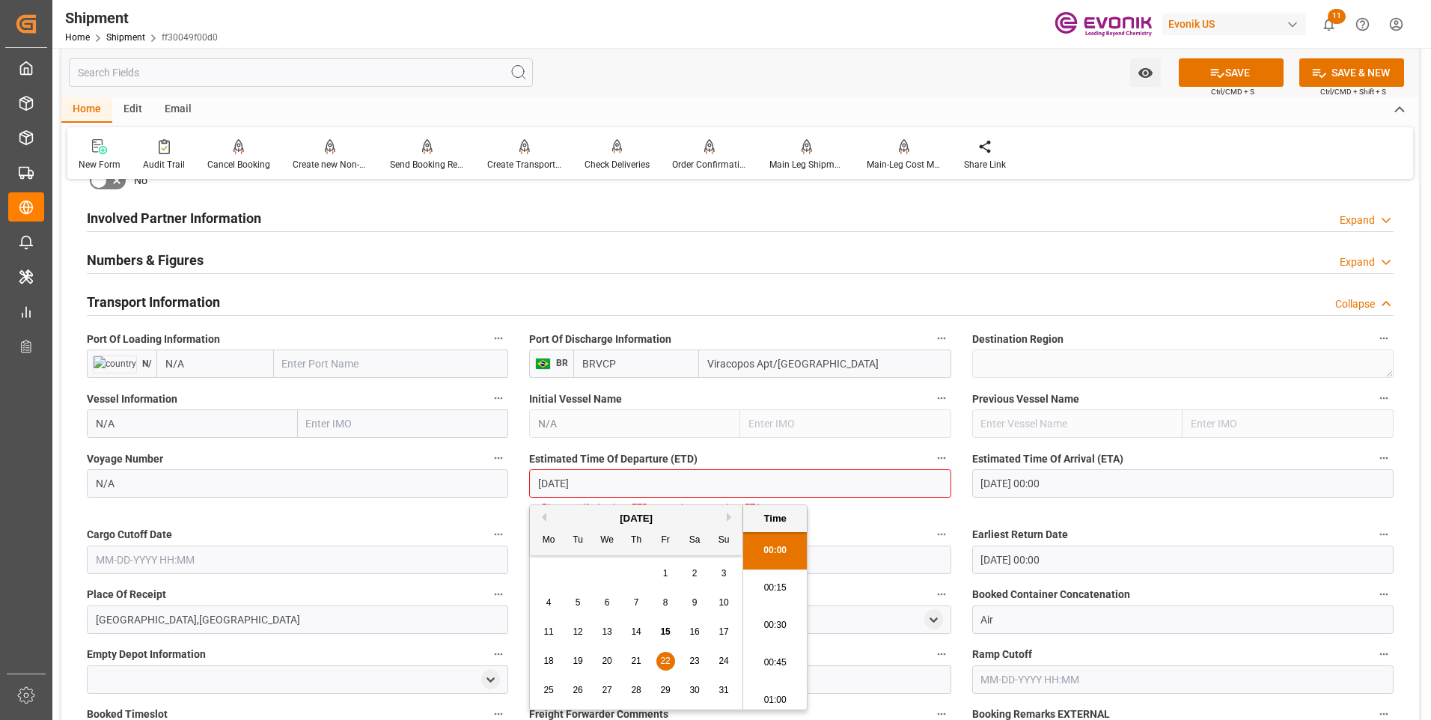
click at [769, 617] on li "00:30" at bounding box center [775, 625] width 64 height 37
type input "08-22-2025 00:30"
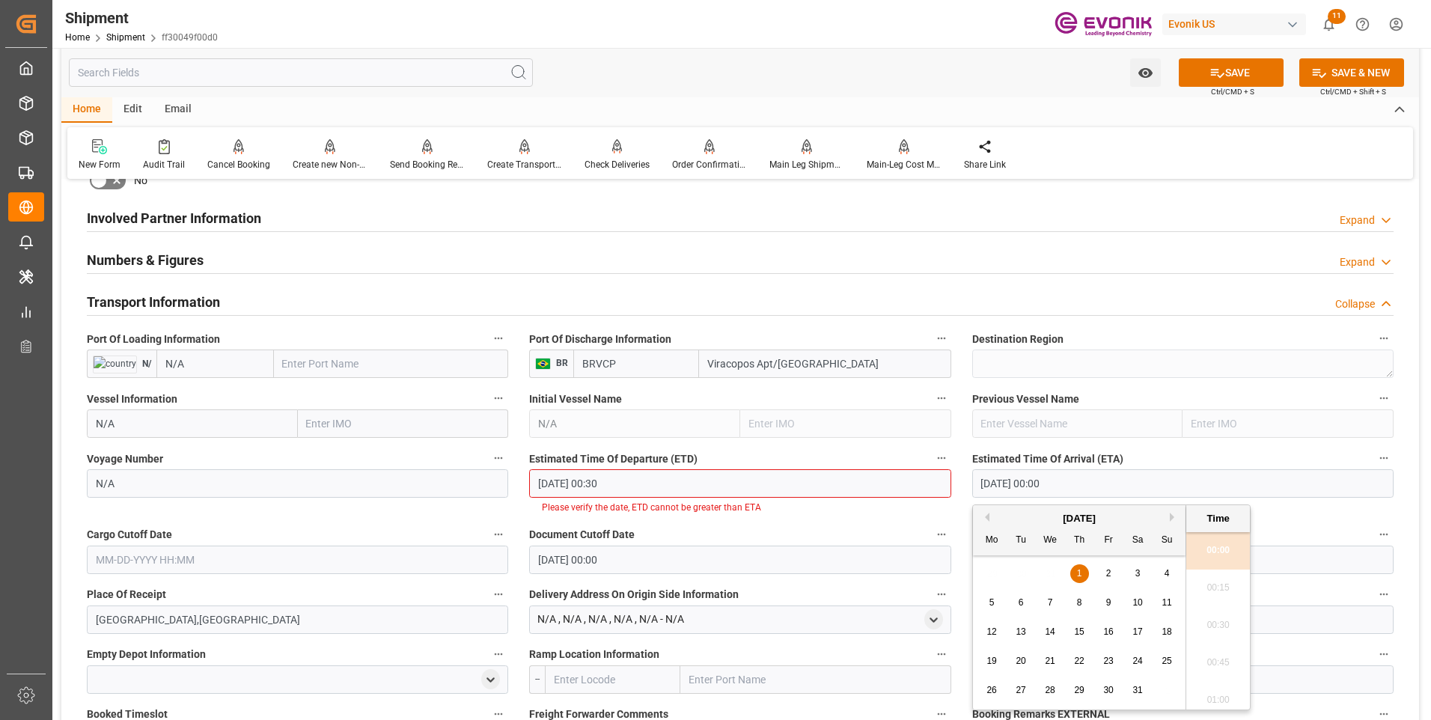
drag, startPoint x: 980, startPoint y: 487, endPoint x: 812, endPoint y: 490, distance: 168.4
click at [812, 490] on div "Booking Confirmation Milestone Bar Collapse Submitted to FFW for Booking (Pendi…" at bounding box center [740, 388] width 1358 height 2039
click at [1216, 655] on li "00:45" at bounding box center [1218, 662] width 64 height 37
type input "08-30-2025 00:45"
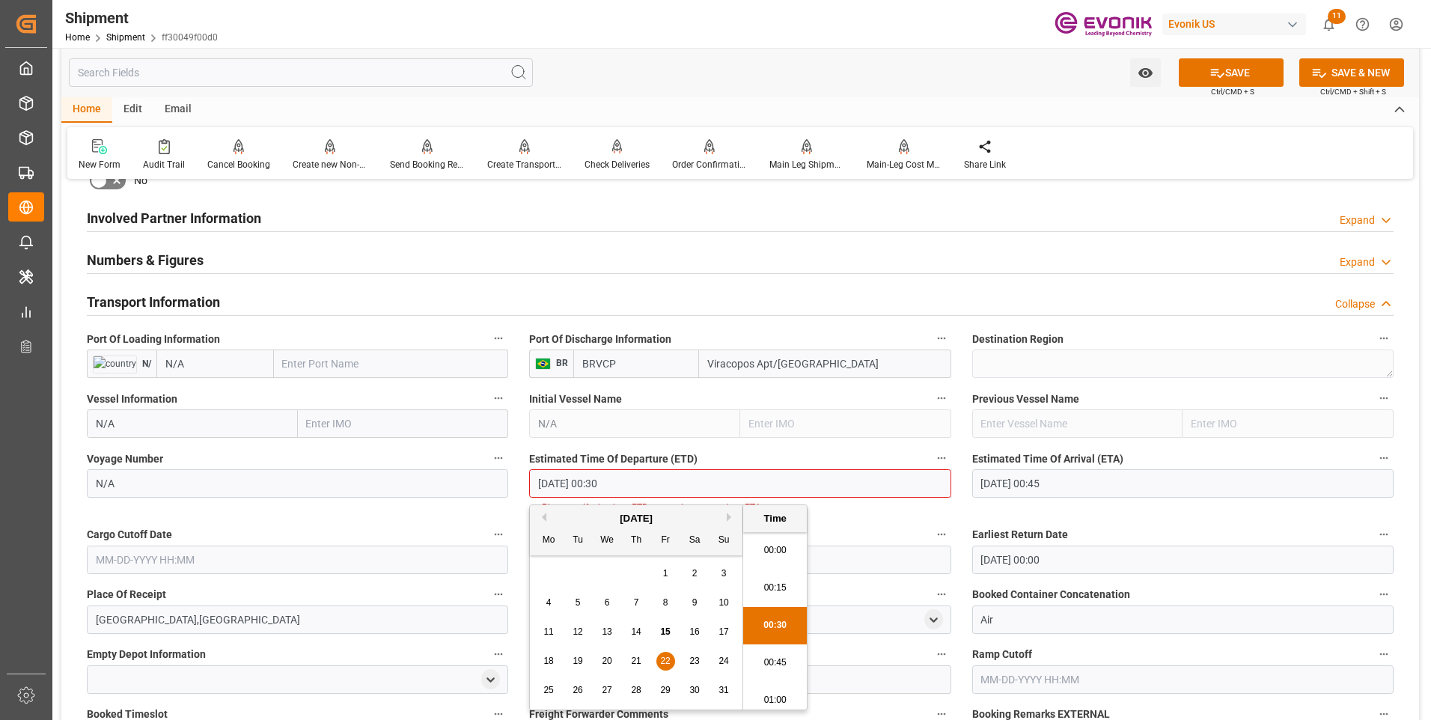
scroll to position [5, 0]
drag, startPoint x: 636, startPoint y: 485, endPoint x: 498, endPoint y: 483, distance: 137.7
click at [498, 483] on div "Booking Confirmation Milestone Bar Collapse Submitted to FFW for Booking (Pendi…" at bounding box center [740, 388] width 1358 height 2039
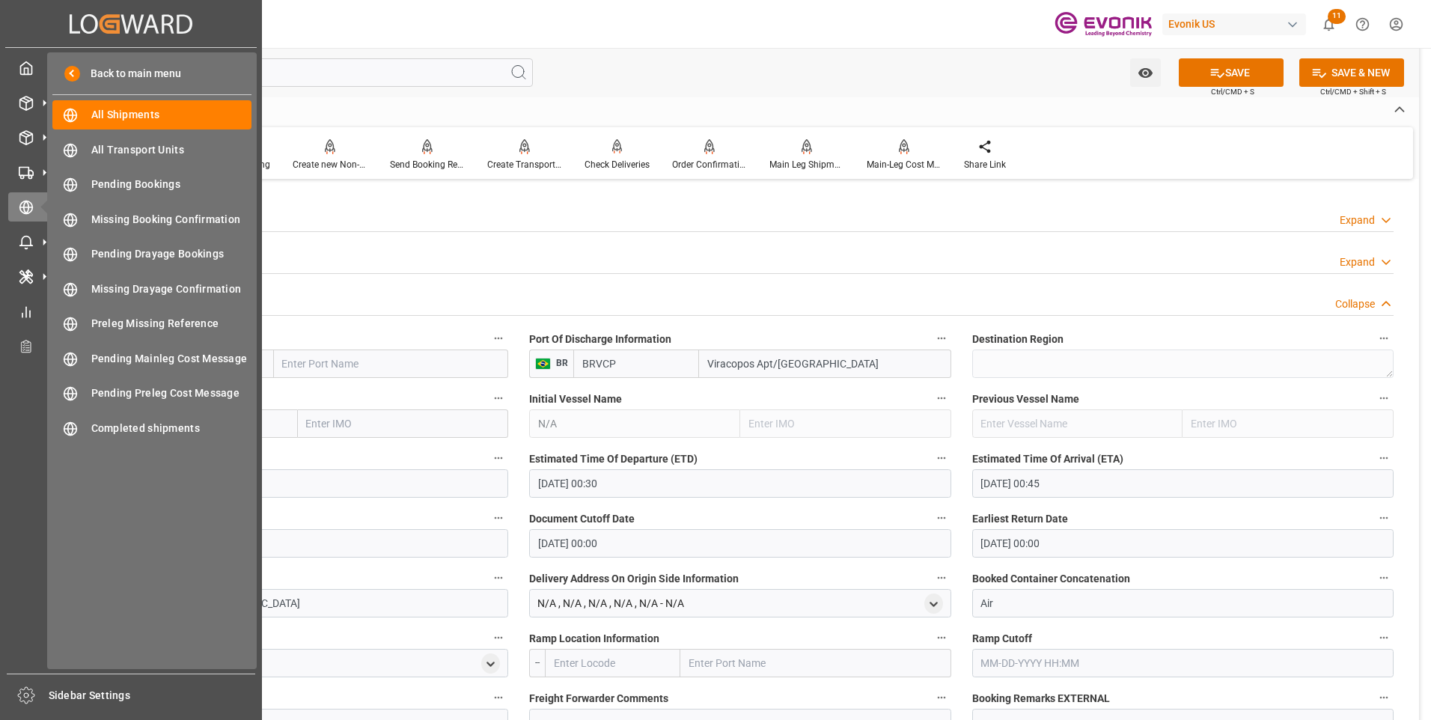
click at [144, 554] on div "Back to main menu All Shipments All Shipments All Transport Units All Transport…" at bounding box center [152, 360] width 210 height 617
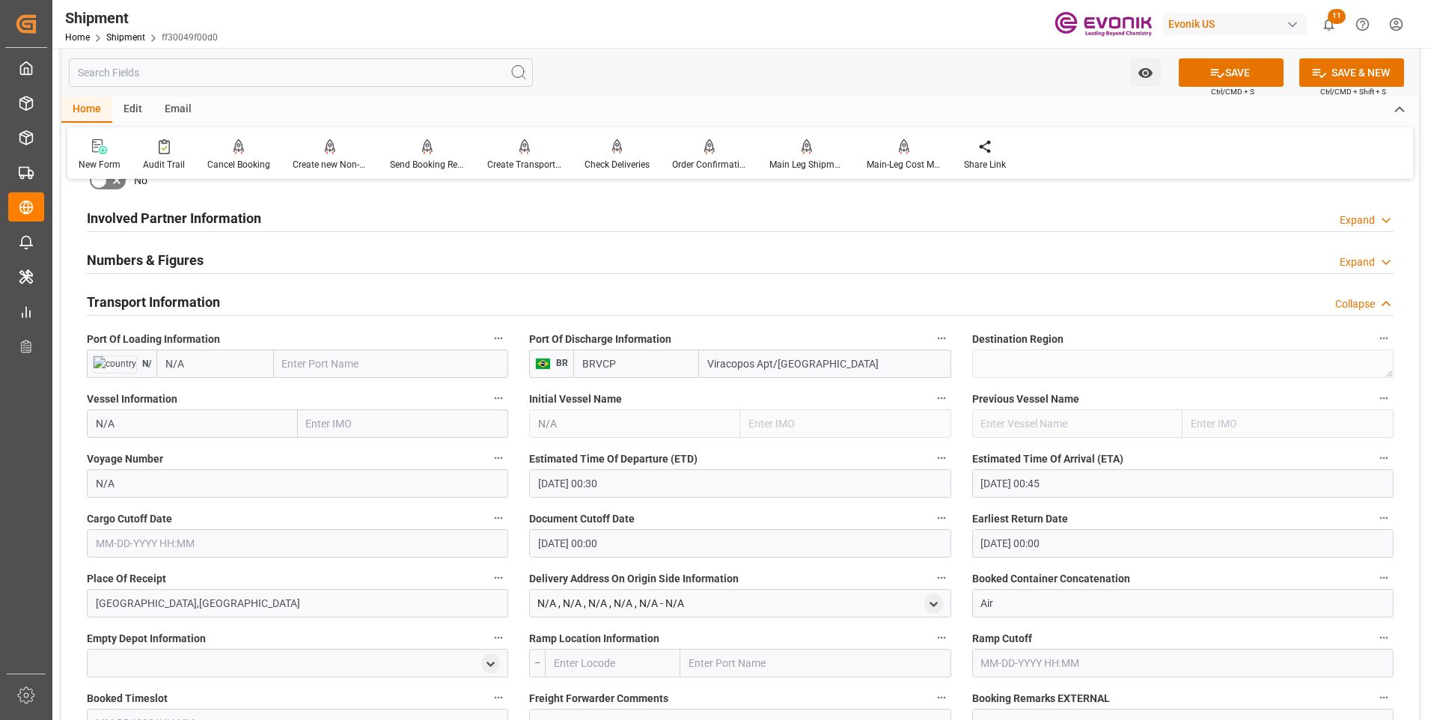
click at [282, 556] on input "text" at bounding box center [297, 543] width 421 height 28
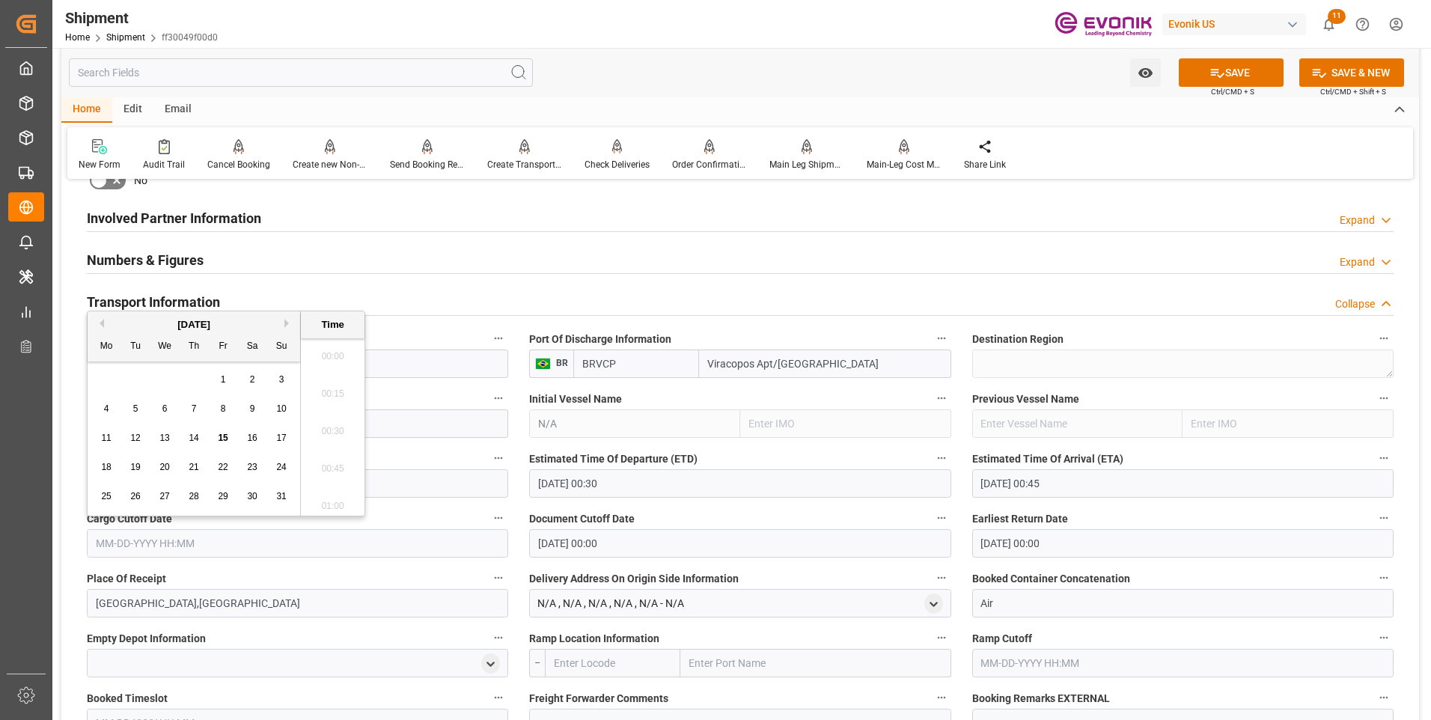
scroll to position [2550, 0]
click at [286, 546] on input "text" at bounding box center [297, 543] width 421 height 28
paste input "08-22-2025 00:30"
type input "08-22-2025 00:30"
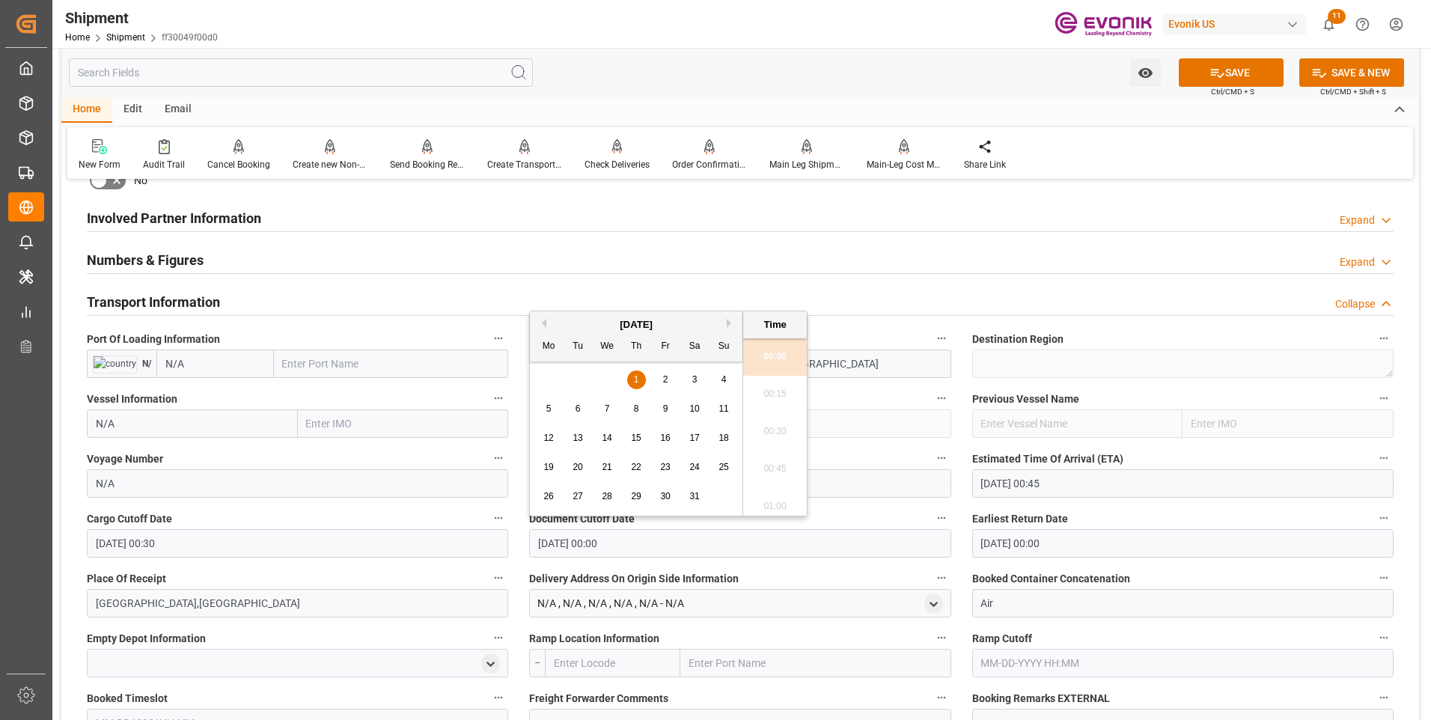
drag, startPoint x: 537, startPoint y: 537, endPoint x: 460, endPoint y: 536, distance: 77.8
click at [460, 536] on div "Booking Confirmation Milestone Bar Collapse Submitted to FFW for Booking (Pendi…" at bounding box center [740, 380] width 1358 height 2022
paste input "8-22-2025 00:3"
type input "08-22-2025 00:30"
click at [1069, 544] on input "01-01-1970 00:00" at bounding box center [1182, 543] width 421 height 28
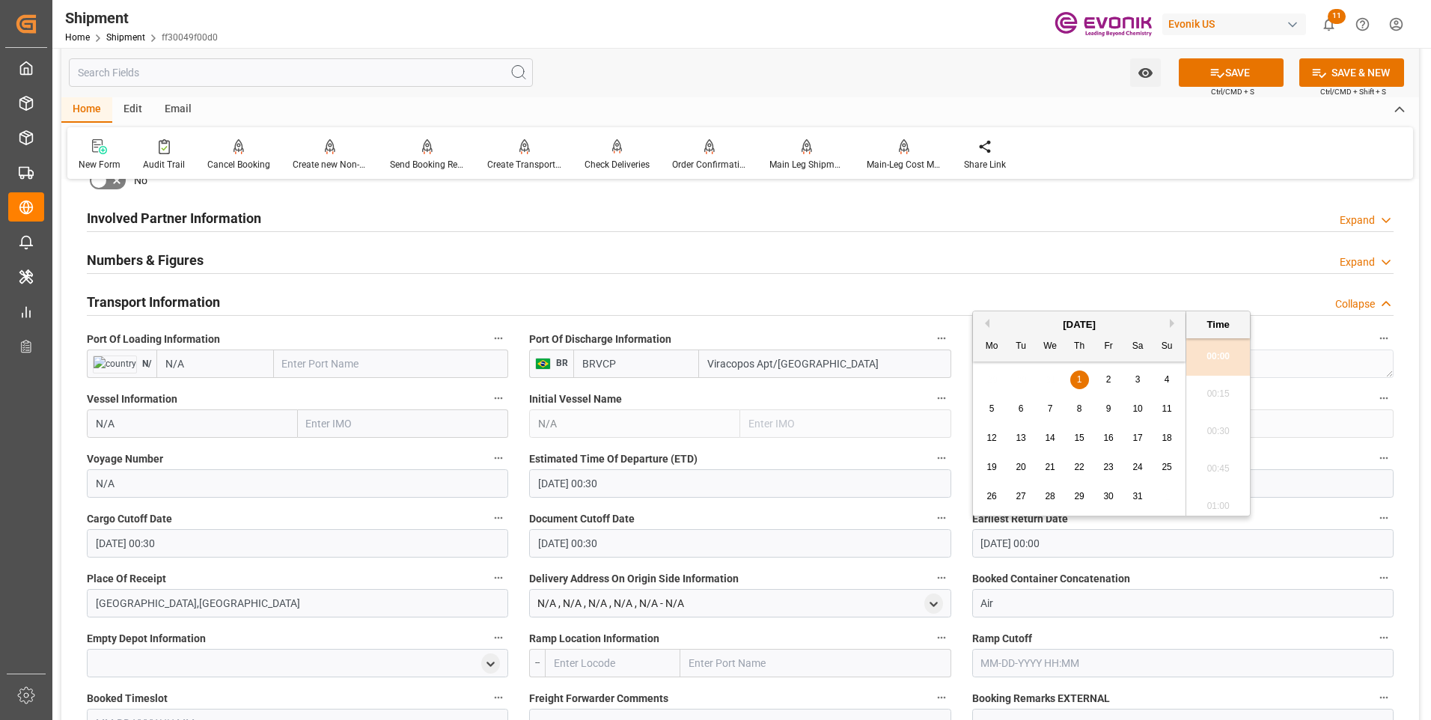
drag, startPoint x: 1096, startPoint y: 544, endPoint x: 887, endPoint y: 532, distance: 209.1
click at [887, 532] on div "Booking Confirmation Milestone Bar Collapse Submitted to FFW for Booking (Pendi…" at bounding box center [740, 380] width 1358 height 2022
paste input "8-22-2025 00:3"
type input "08-22-2025 00:30"
click at [1207, 433] on li "00:30" at bounding box center [1218, 431] width 64 height 37
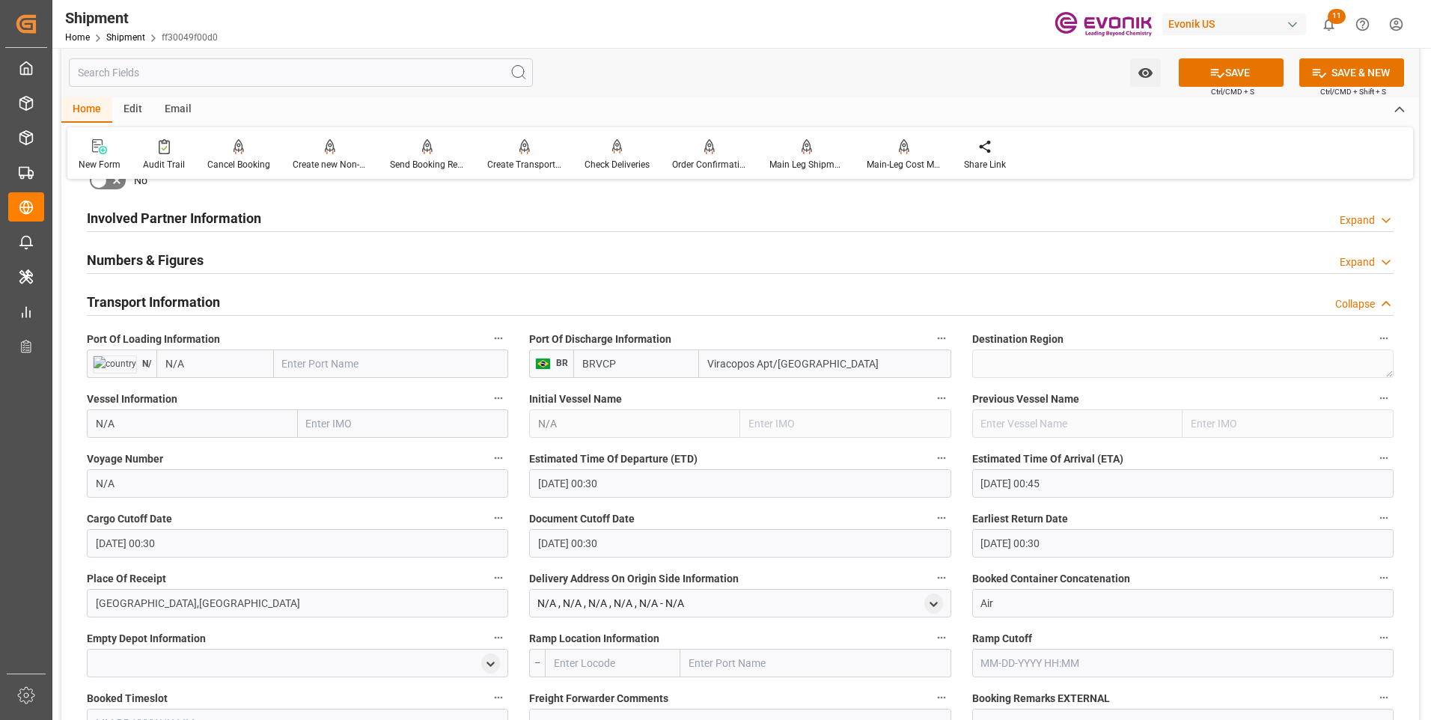
scroll to position [898, 0]
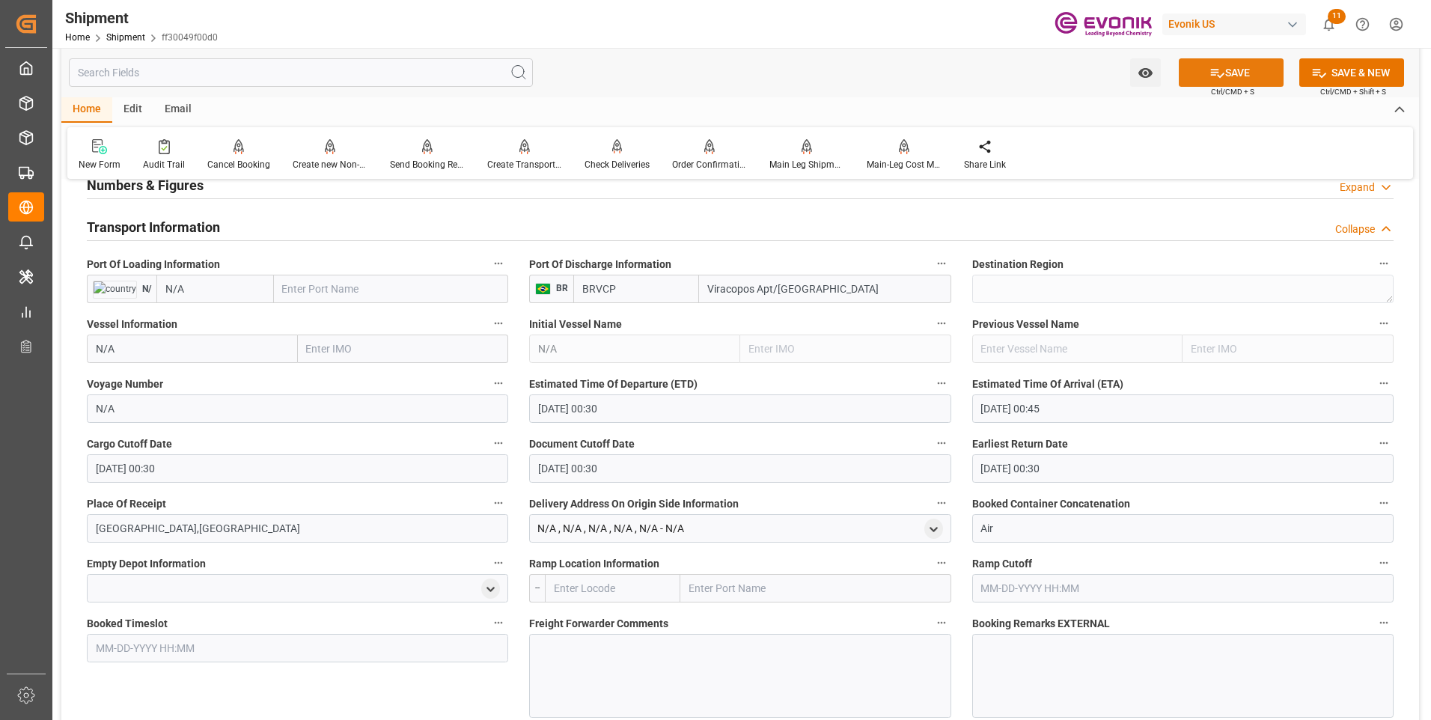
click at [1217, 67] on icon at bounding box center [1217, 73] width 16 height 16
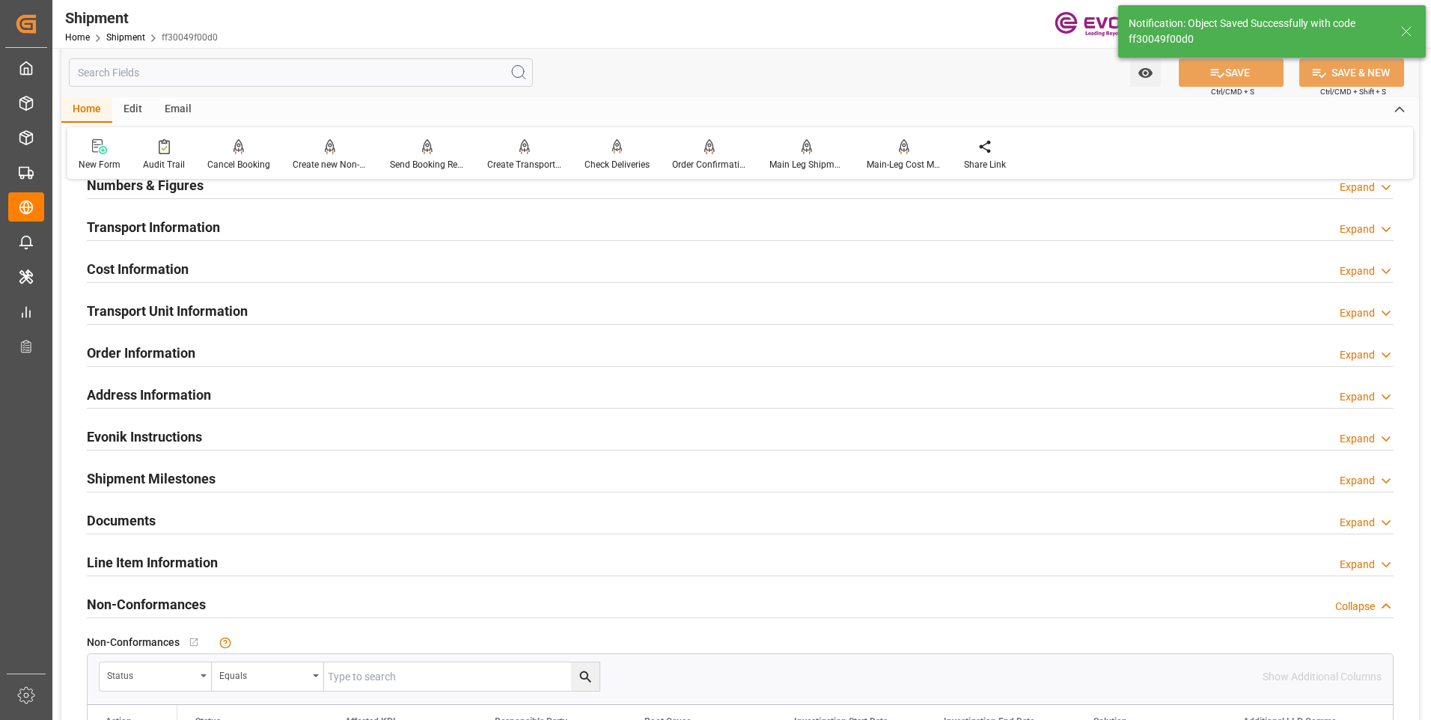
scroll to position [648, 0]
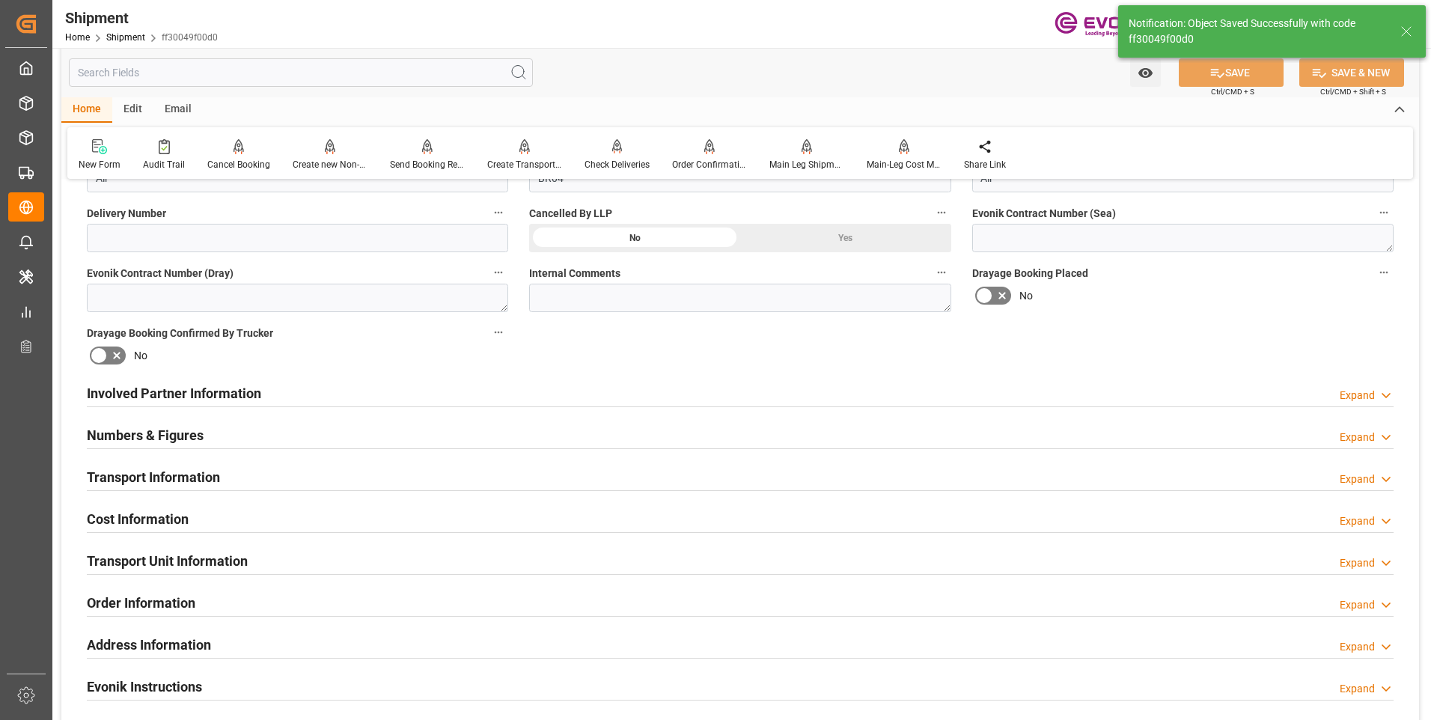
type input "0090029643"
type input "BDP International Inc"
click at [197, 386] on h2 "Involved Partner Information" at bounding box center [174, 393] width 174 height 20
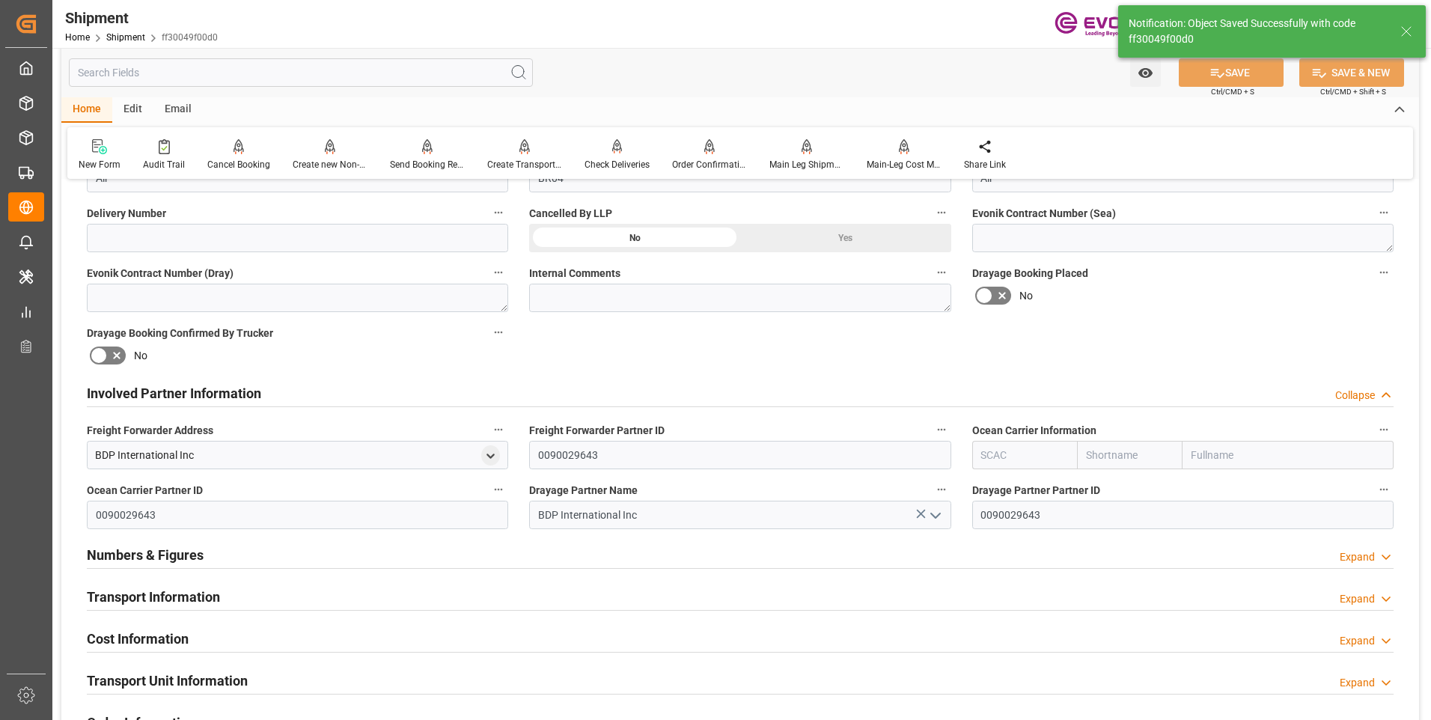
scroll to position [768, 0]
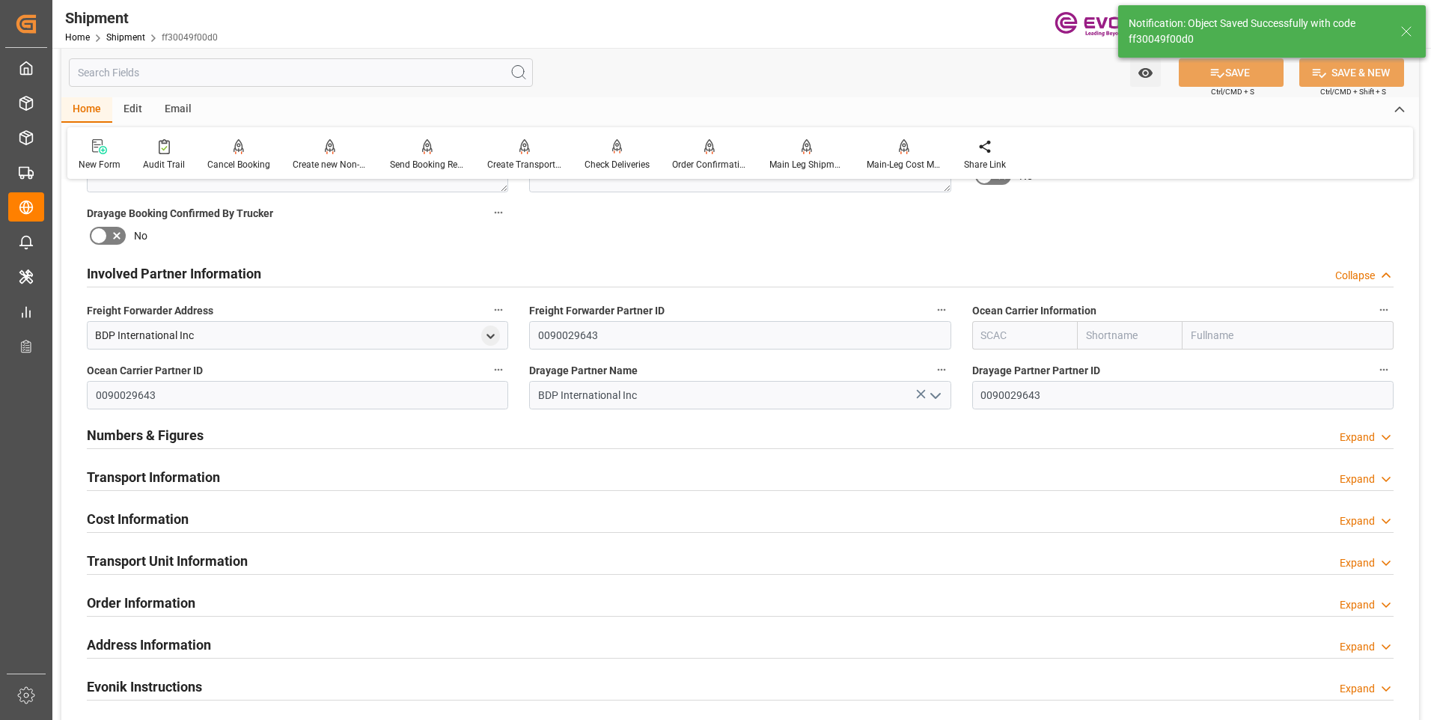
click at [263, 486] on div "Transport Information Expand" at bounding box center [740, 476] width 1307 height 28
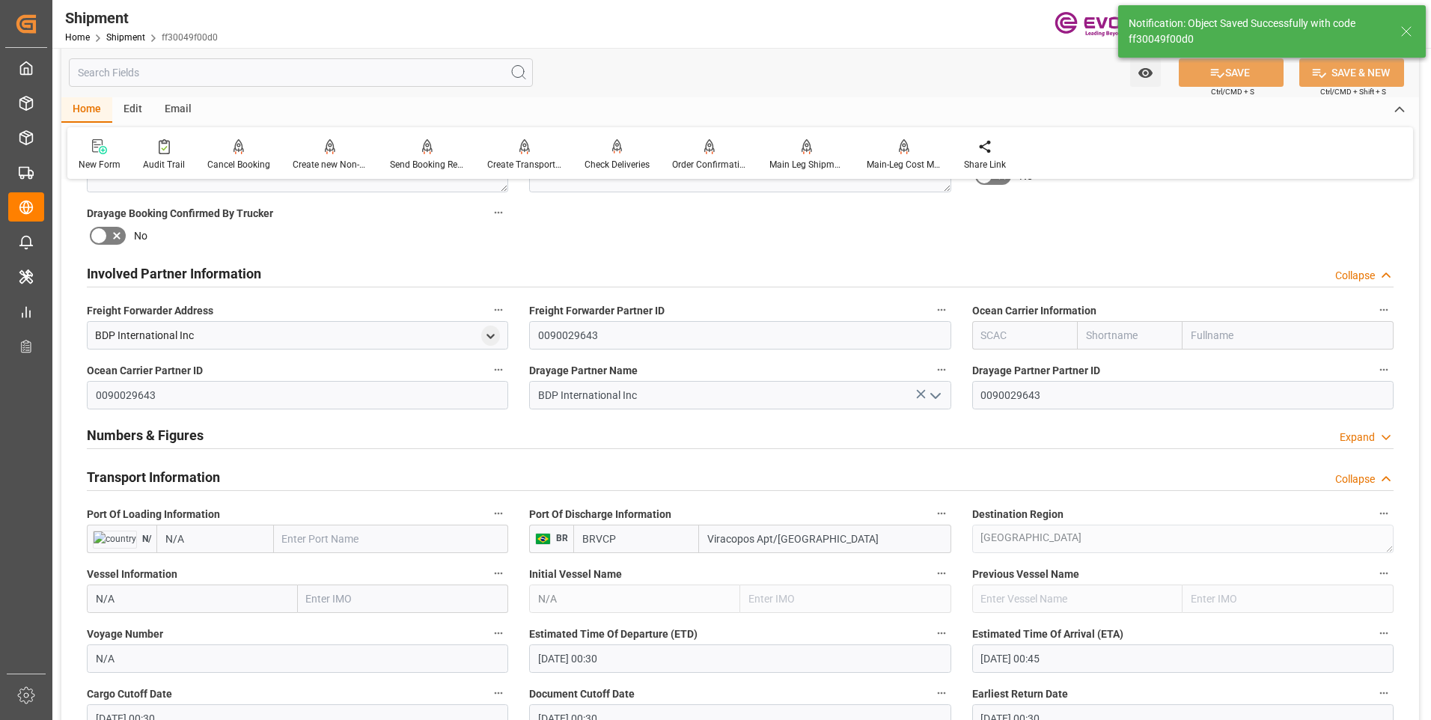
scroll to position [1242, 0]
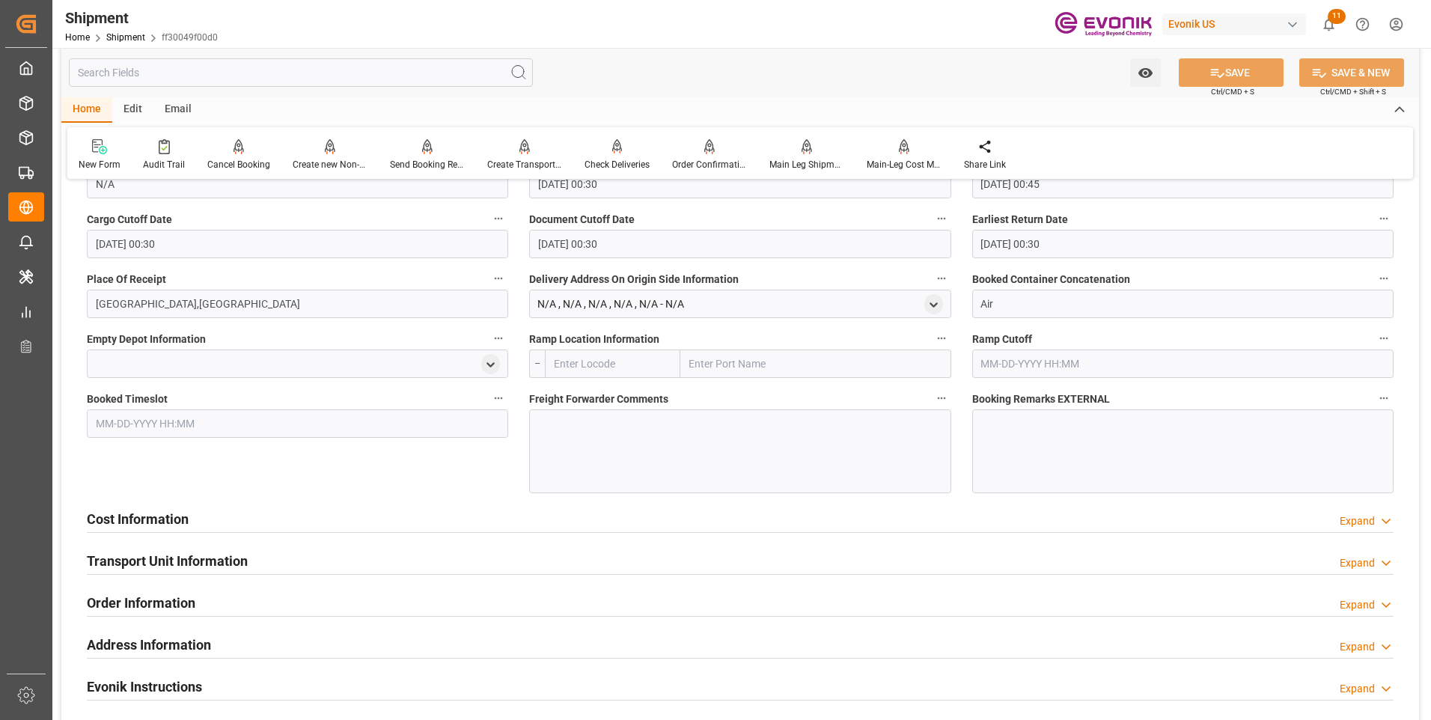
click at [264, 515] on div "Cost Information Expand" at bounding box center [740, 518] width 1307 height 28
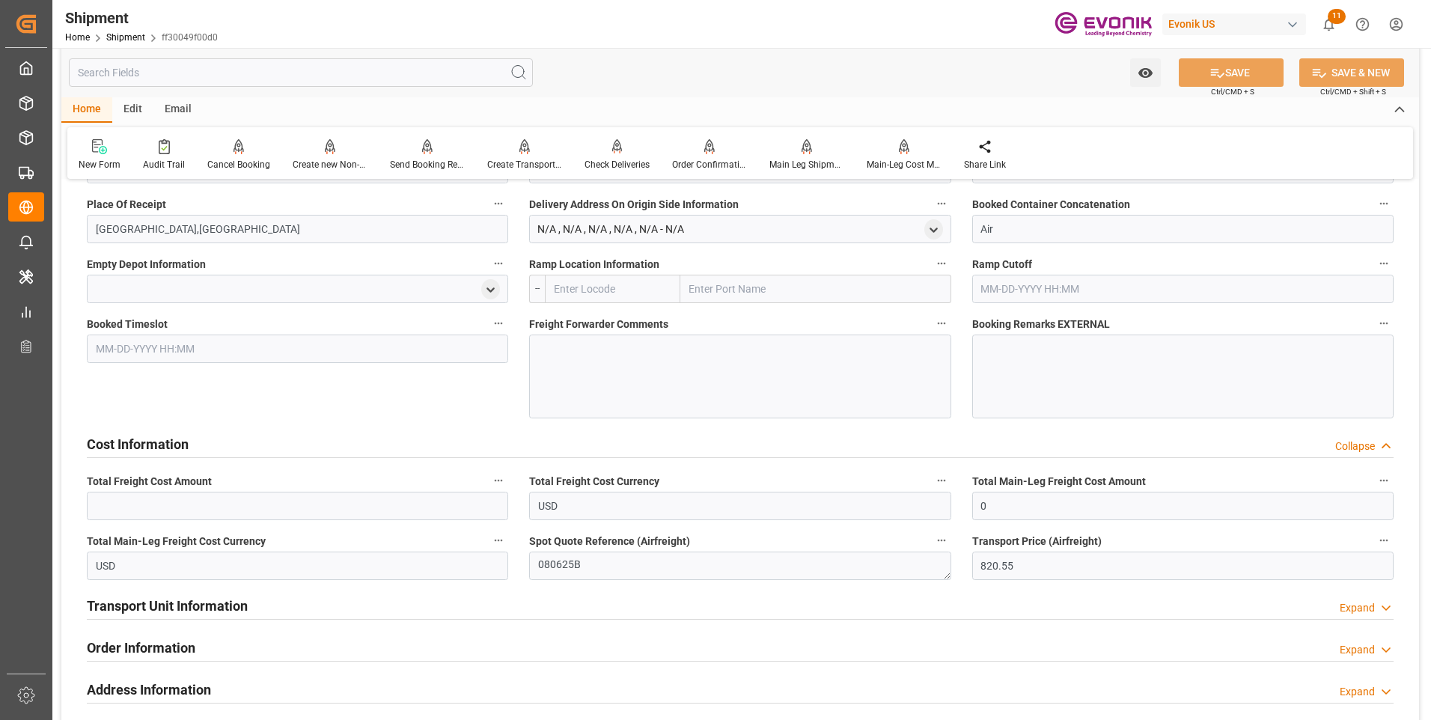
scroll to position [1392, 0]
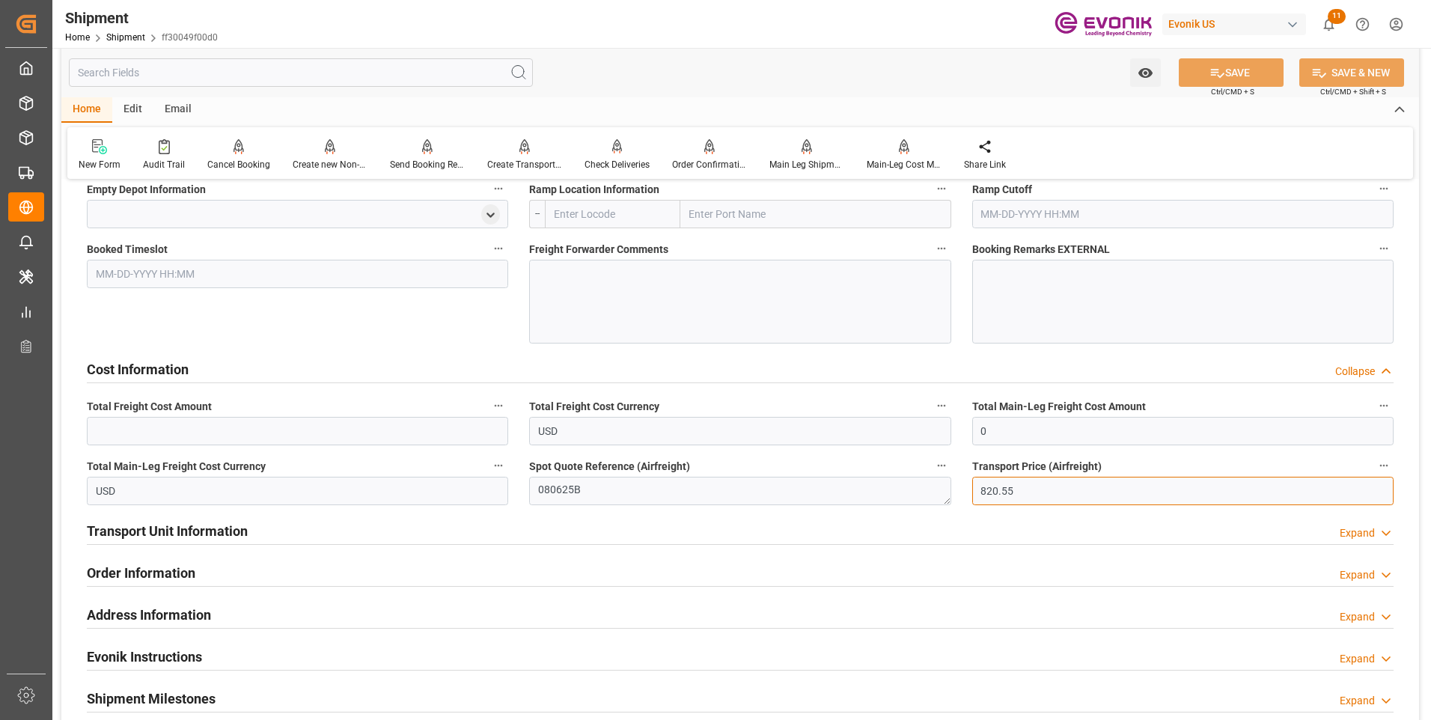
click at [1016, 484] on input "820.55" at bounding box center [1182, 491] width 421 height 28
drag, startPoint x: 1022, startPoint y: 489, endPoint x: 943, endPoint y: 487, distance: 78.6
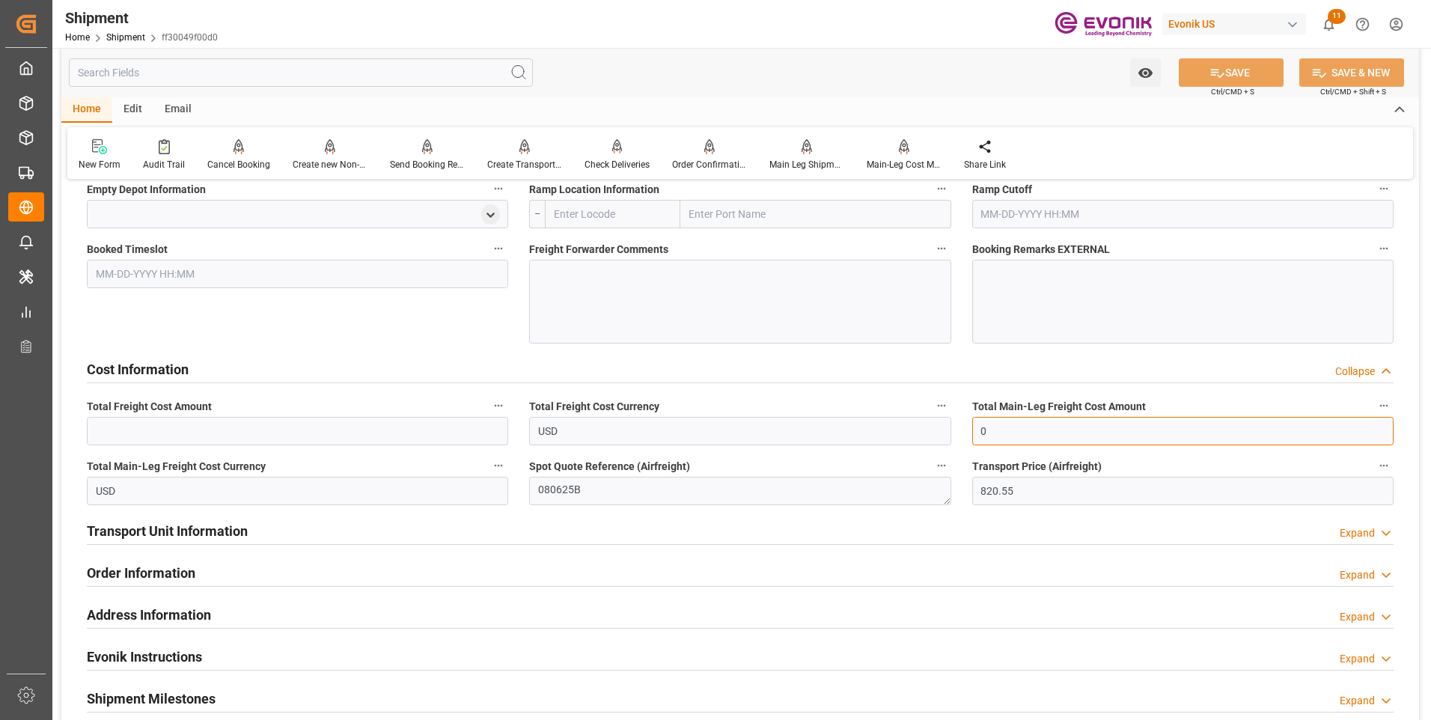
click at [995, 432] on input "0" at bounding box center [1182, 431] width 421 height 28
drag, startPoint x: 997, startPoint y: 430, endPoint x: 914, endPoint y: 418, distance: 83.8
paste input "820.55"
type input "820.55"
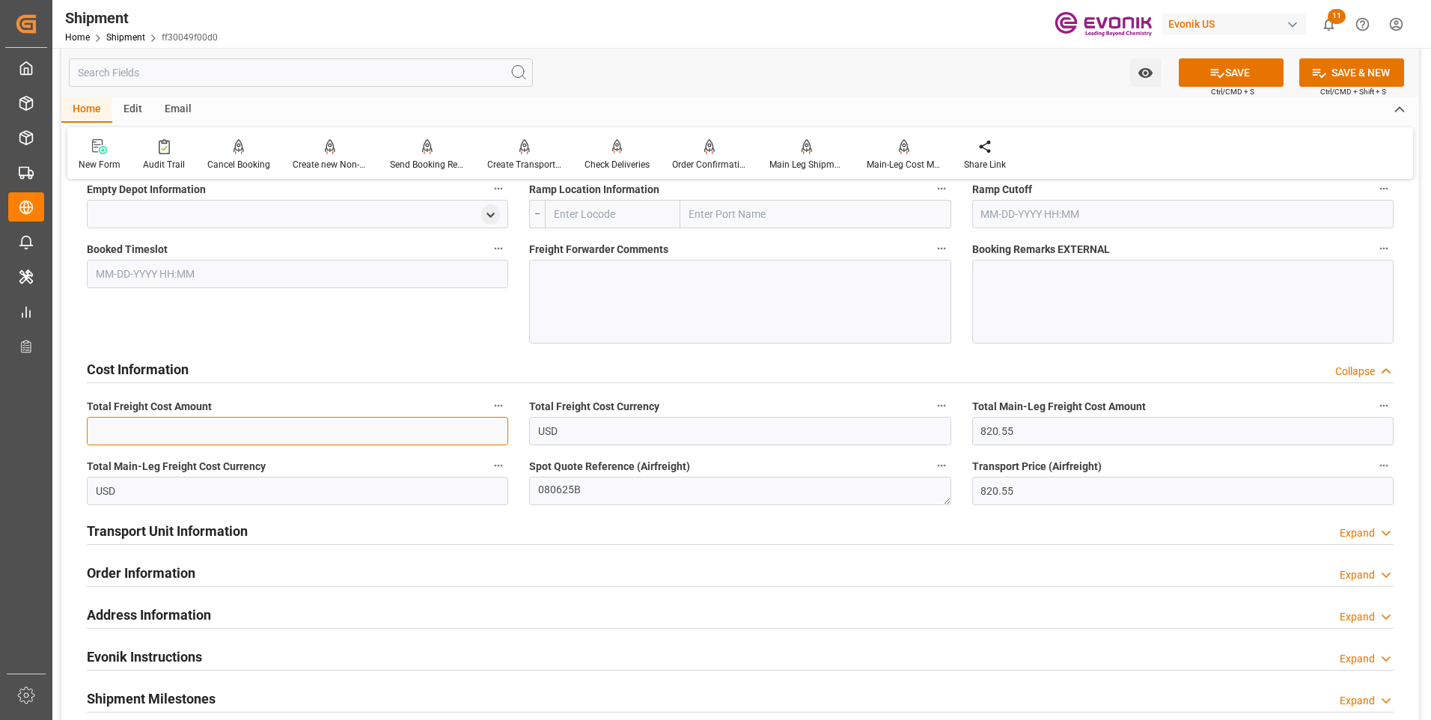
click at [243, 426] on input "text" at bounding box center [297, 431] width 421 height 28
paste input "820.55"
type input "820.55"
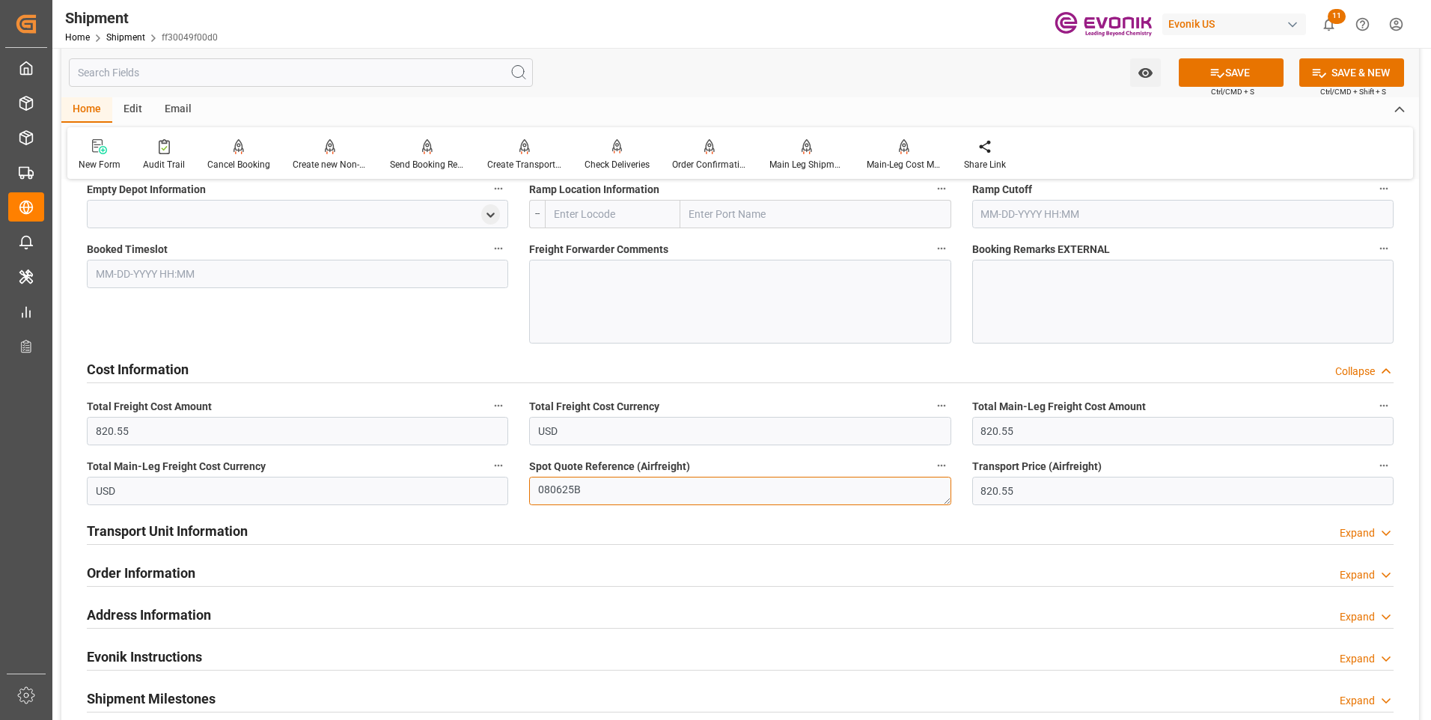
drag, startPoint x: 596, startPoint y: 495, endPoint x: 520, endPoint y: 486, distance: 76.1
click at [520, 486] on div "Spot Quote Reference (Airfreight) 080625B" at bounding box center [740, 481] width 442 height 60
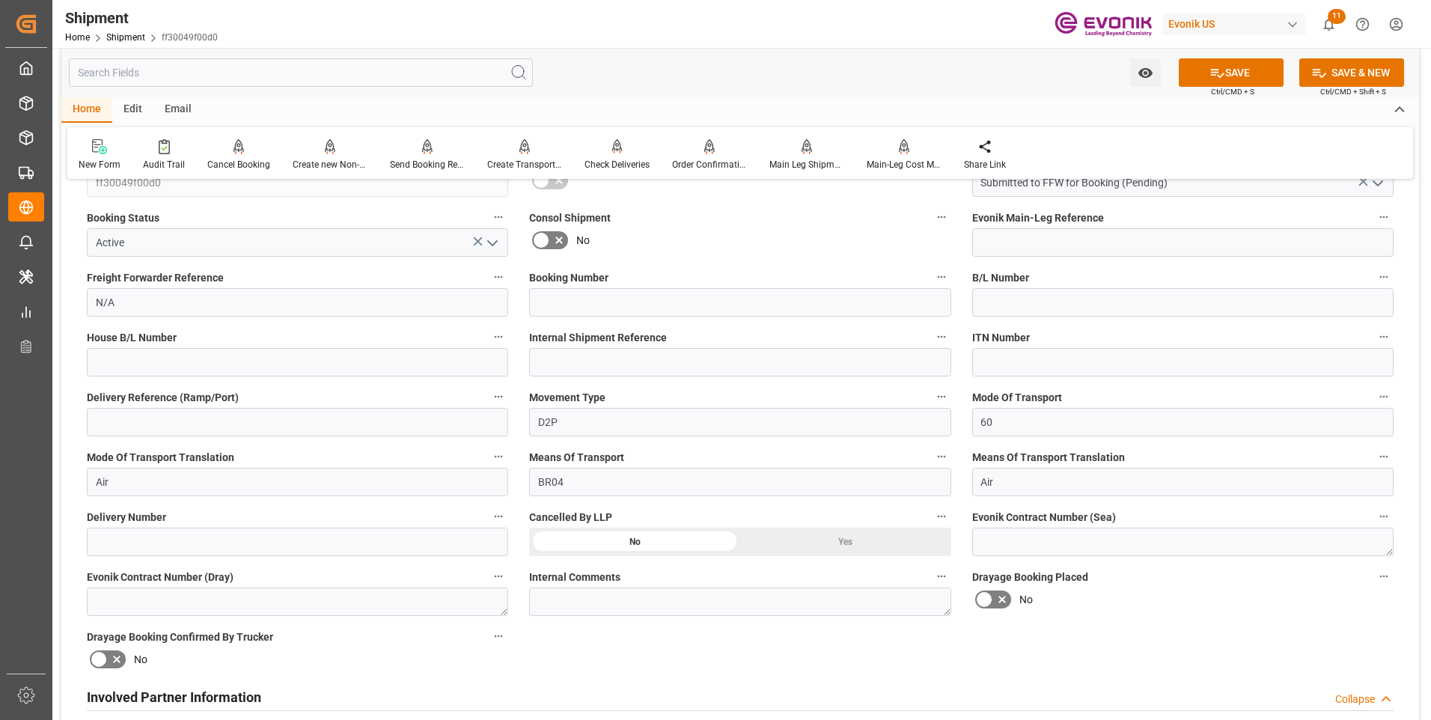
scroll to position [269, 0]
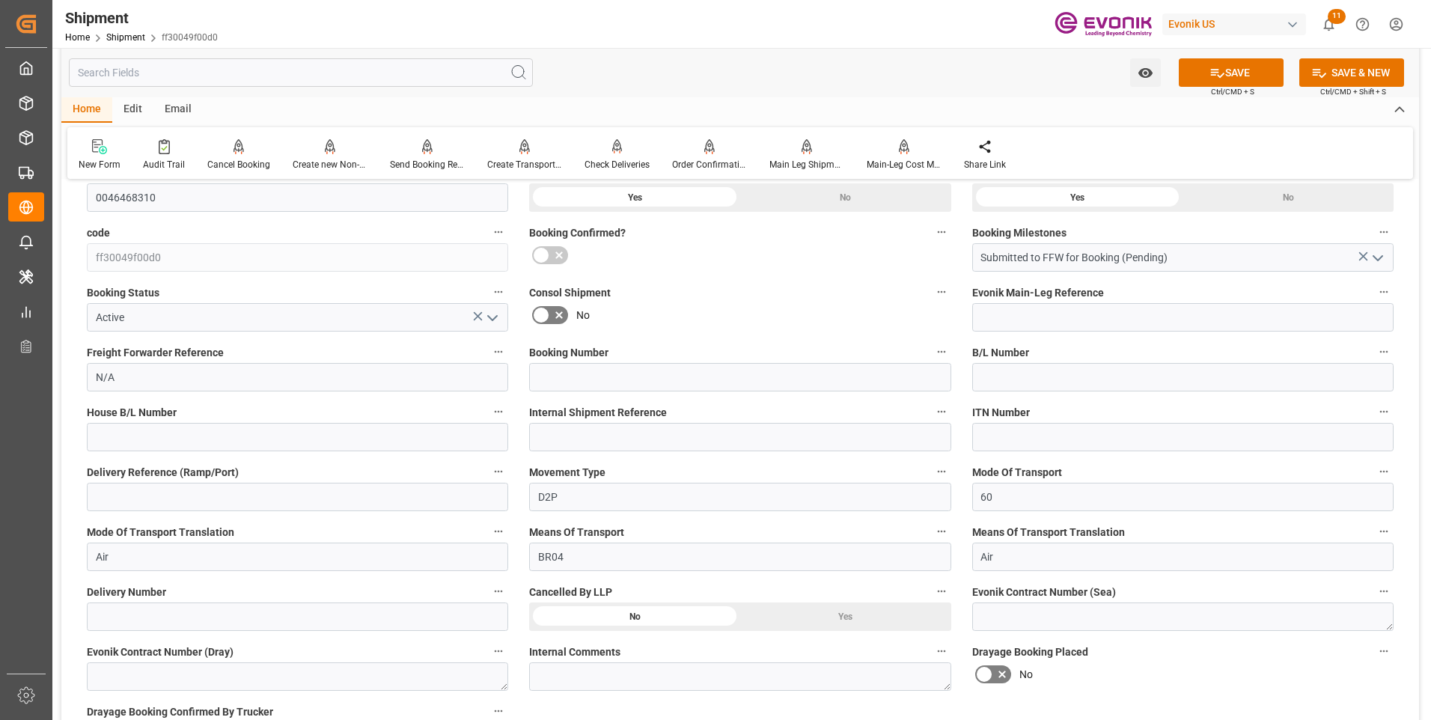
click at [564, 307] on icon at bounding box center [559, 315] width 18 height 18
click at [0, 0] on input "checkbox" at bounding box center [0, 0] width 0 height 0
click at [546, 316] on icon at bounding box center [541, 315] width 18 height 18
click at [0, 0] on input "checkbox" at bounding box center [0, 0] width 0 height 0
click at [561, 364] on input at bounding box center [739, 377] width 421 height 28
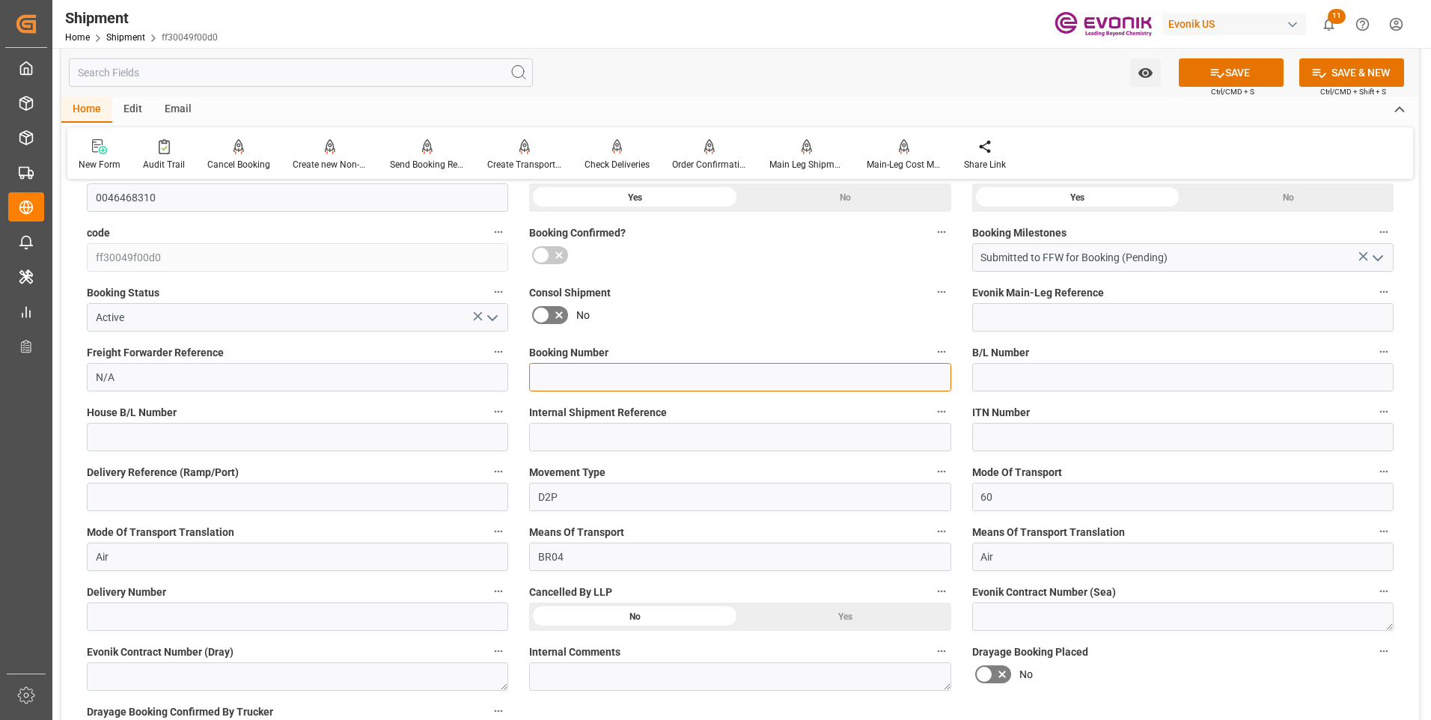
paste input "080625B"
type input "080625B"
click at [1227, 74] on button "SAVE" at bounding box center [1231, 72] width 105 height 28
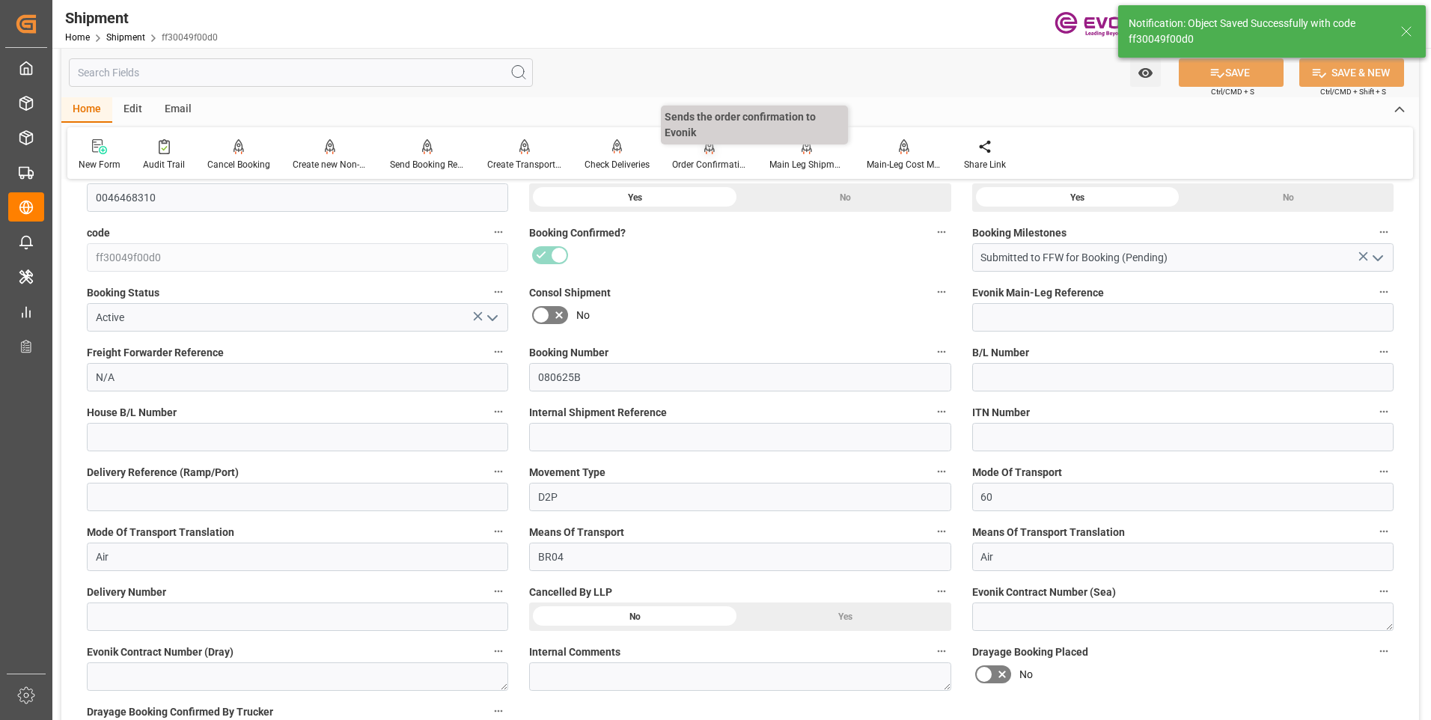
click at [723, 161] on div "Order Confirmation" at bounding box center [709, 164] width 75 height 13
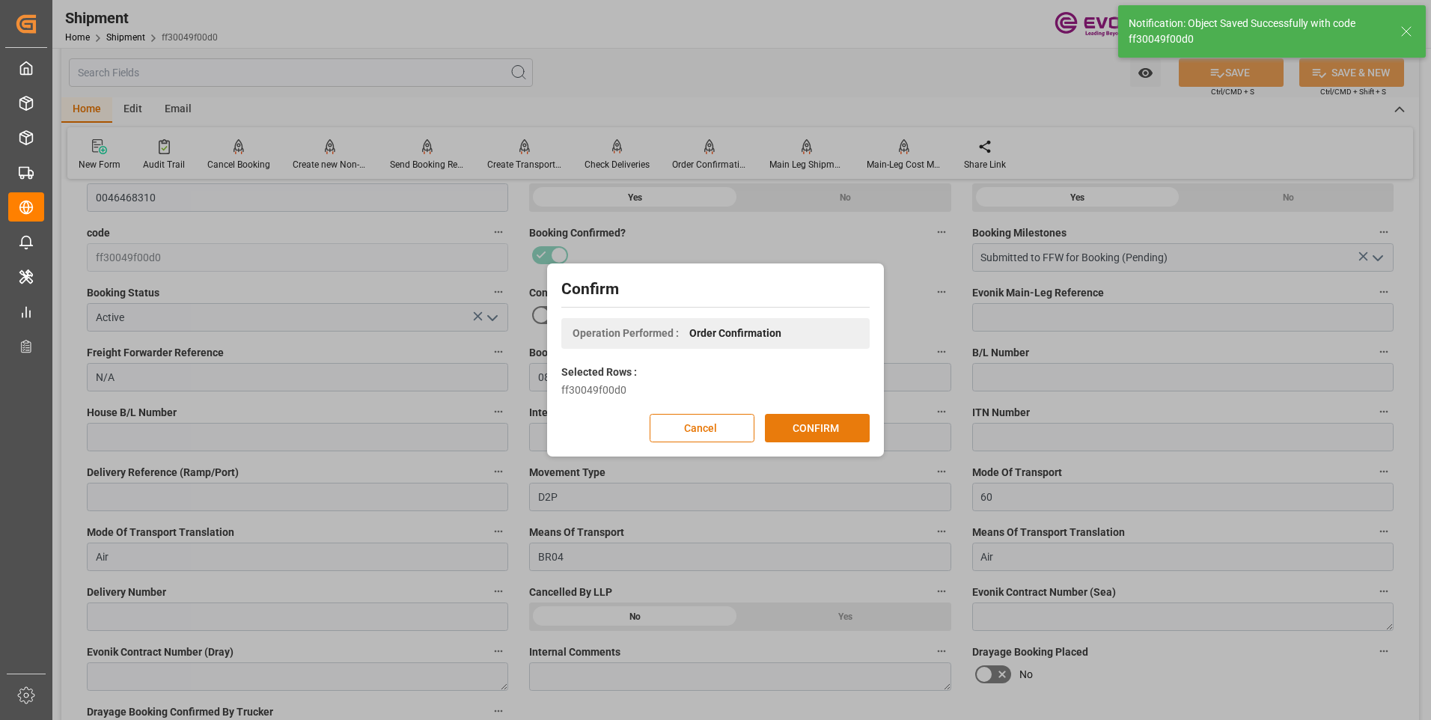
click at [807, 425] on button "CONFIRM" at bounding box center [817, 428] width 105 height 28
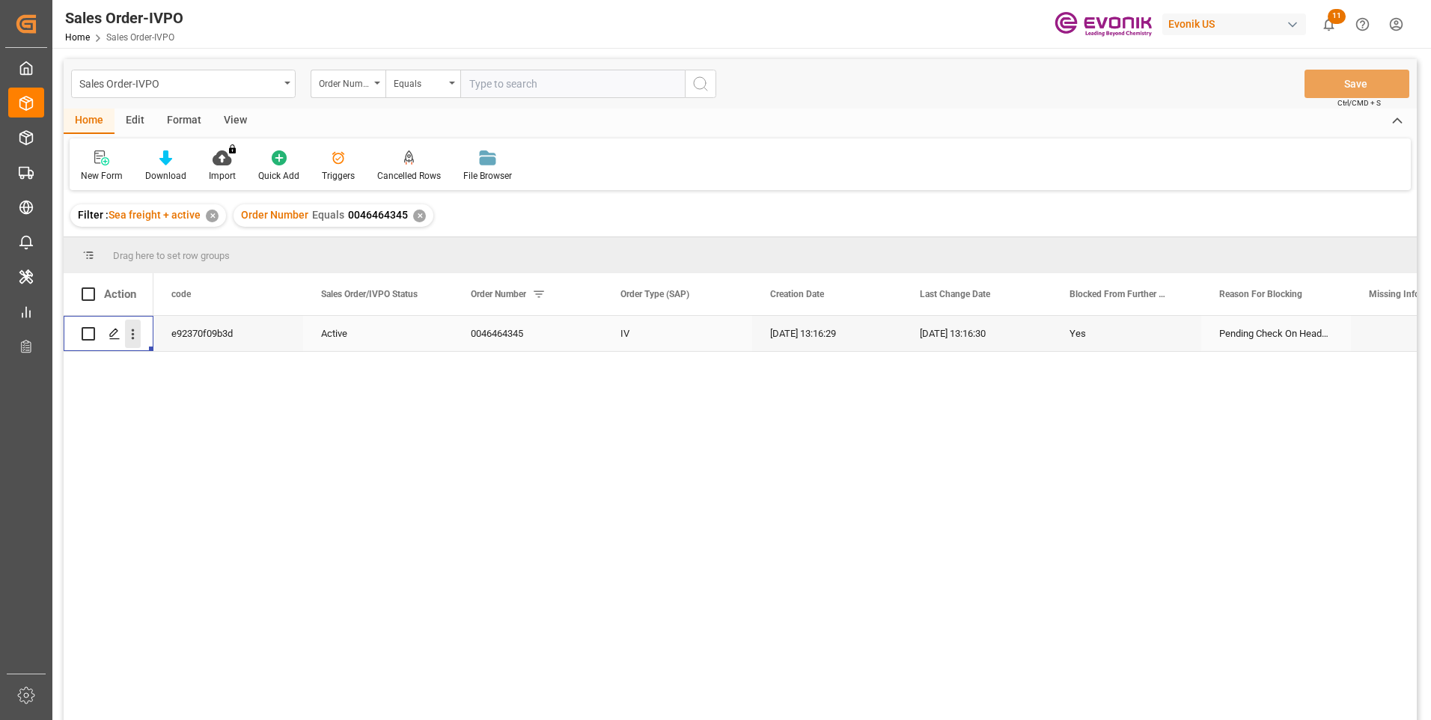
click at [135, 335] on icon "open menu" at bounding box center [133, 334] width 16 height 16
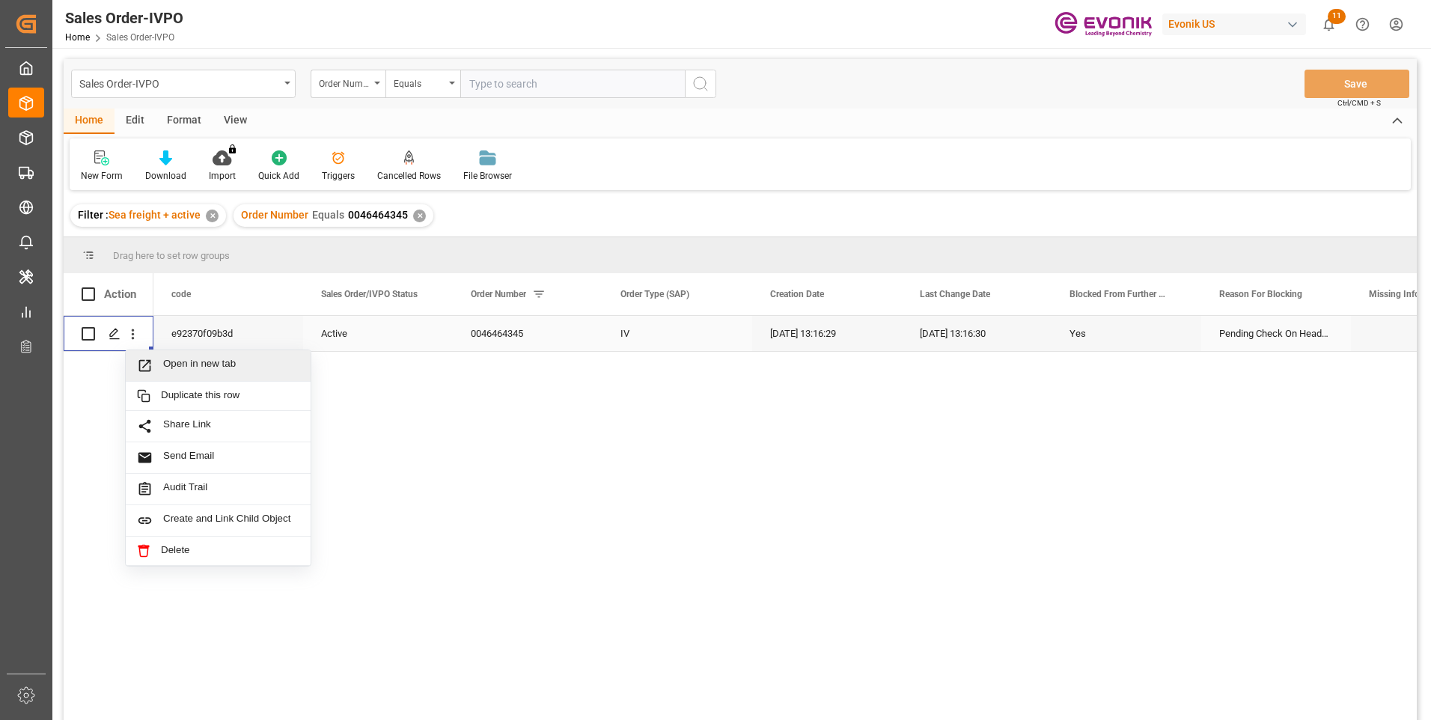
click at [186, 361] on span "Open in new tab" at bounding box center [231, 366] width 136 height 16
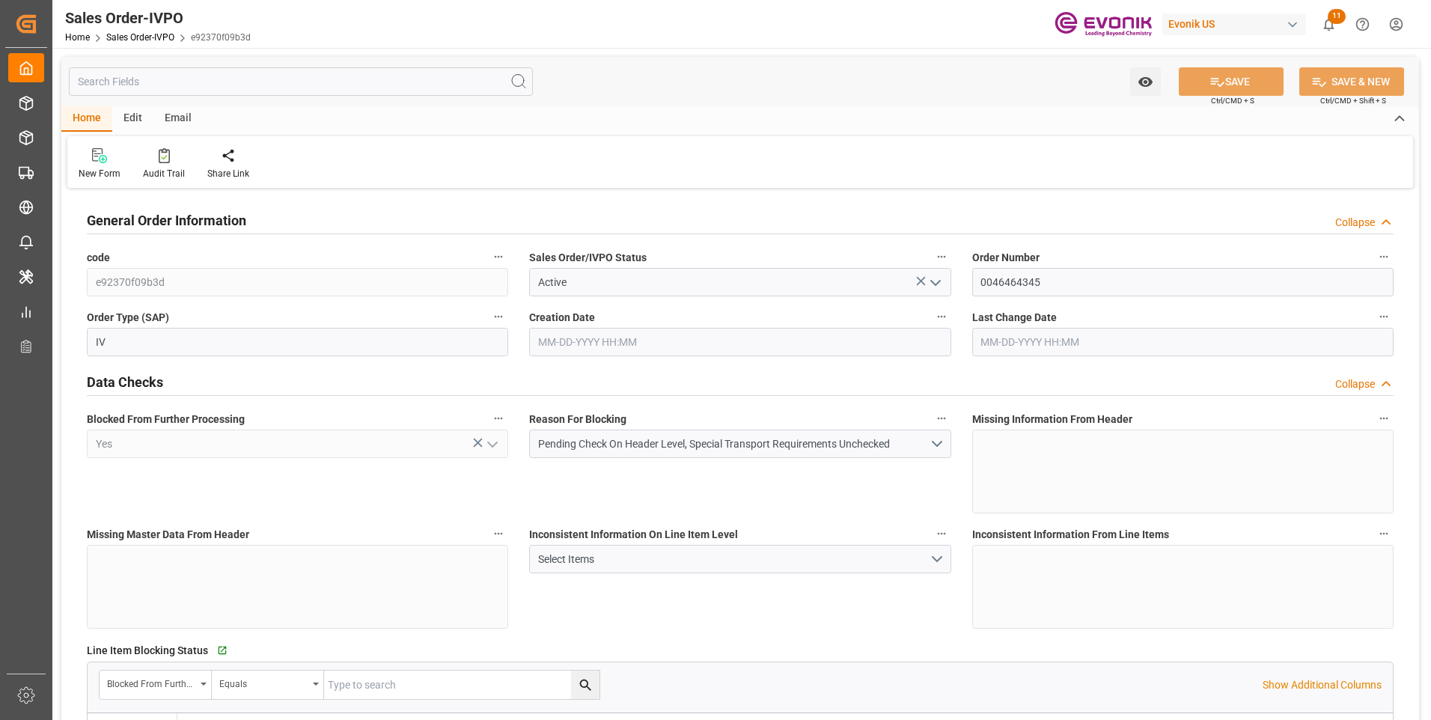
type input "BEANR"
type input "0"
type input "1"
type input "20000"
type input "[DATE] 13:16"
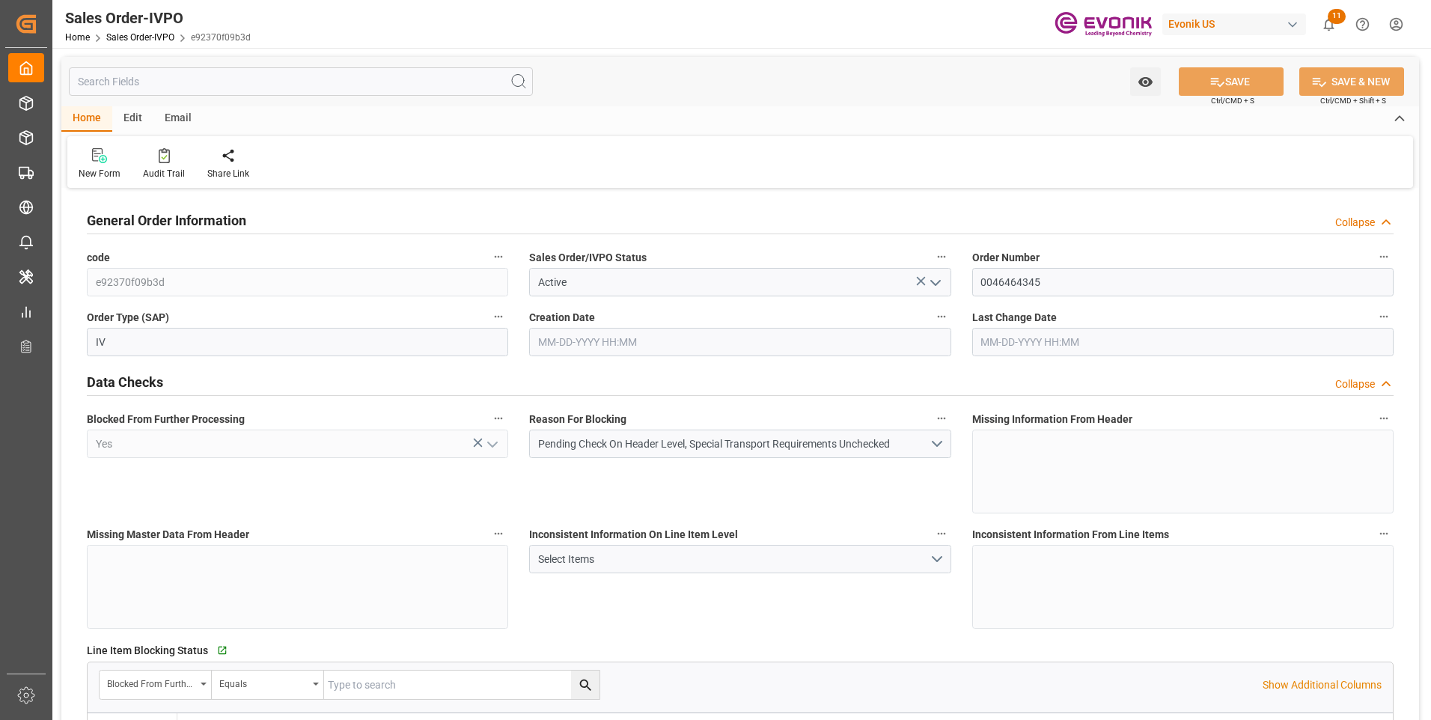
type input "[DATE] 13:16"
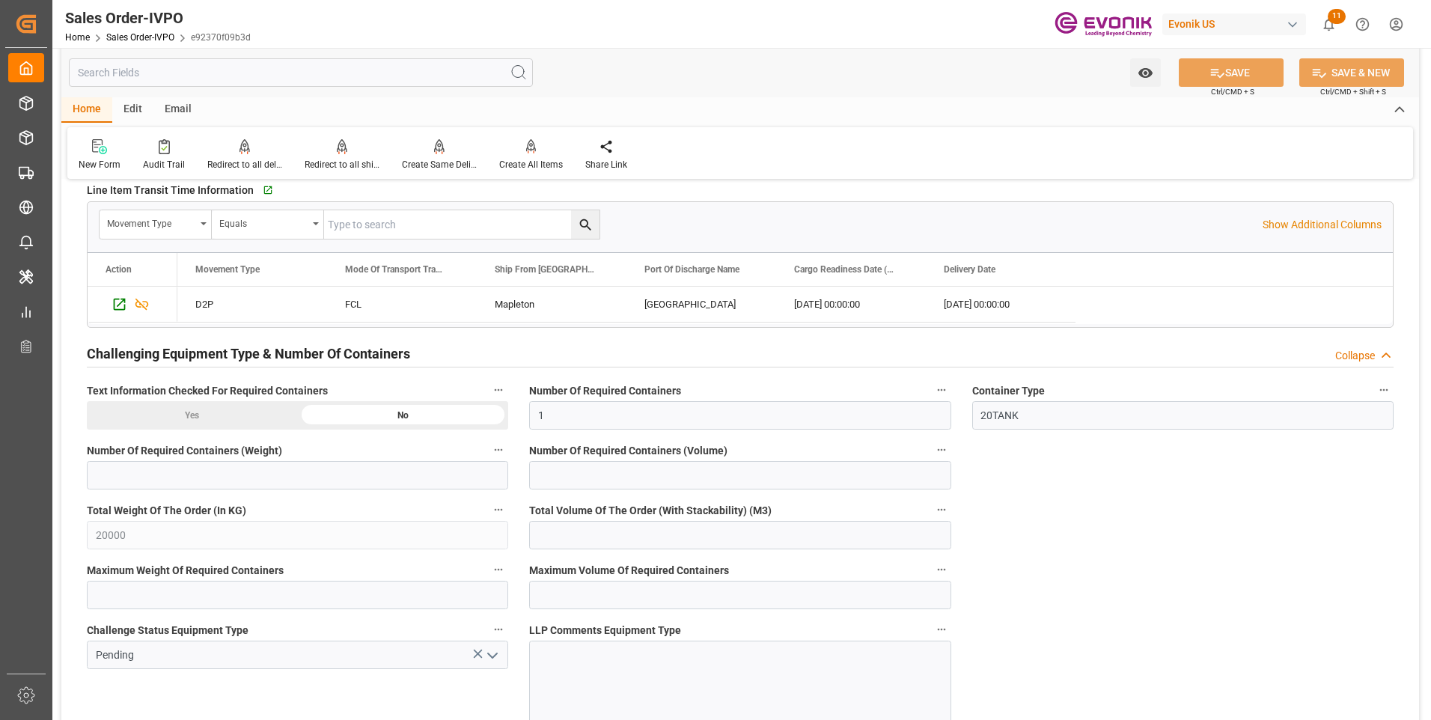
scroll to position [2619, 0]
